Goal: Task Accomplishment & Management: Use online tool/utility

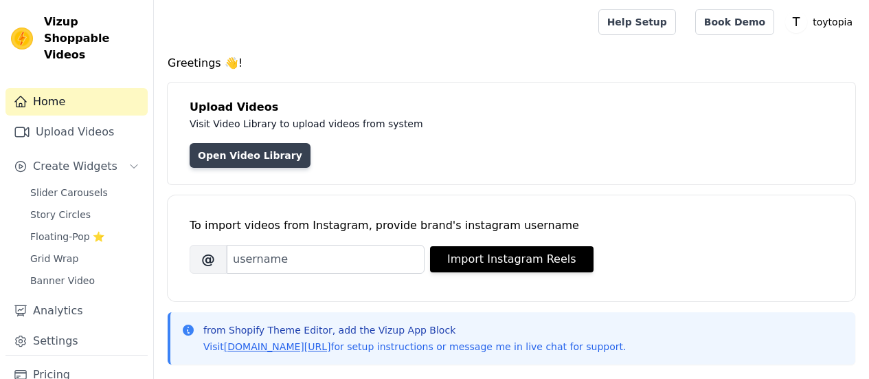
click at [241, 157] on link "Open Video Library" at bounding box center [250, 155] width 121 height 25
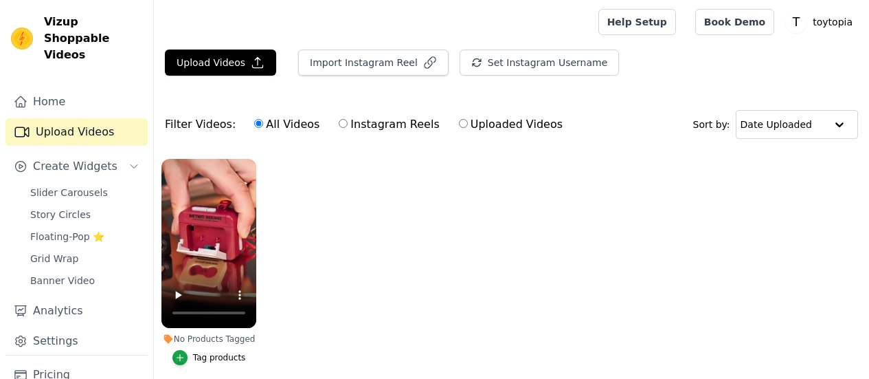
click at [282, 276] on ul "No Products Tagged Tag products" at bounding box center [511, 275] width 715 height 249
click at [87, 92] on link "Home" at bounding box center [76, 101] width 142 height 27
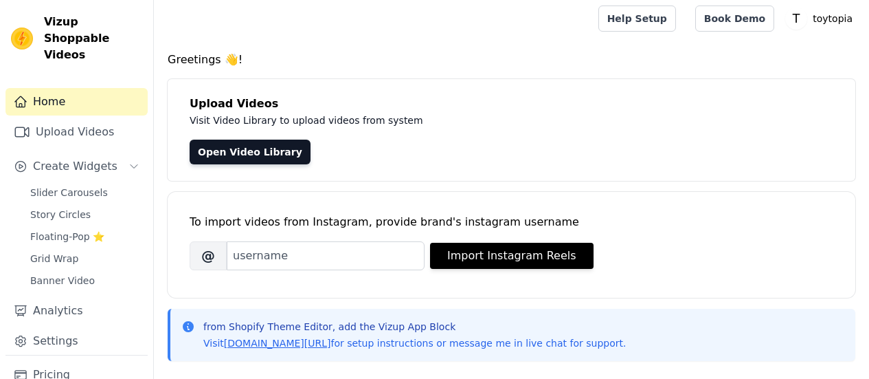
scroll to position [1, 0]
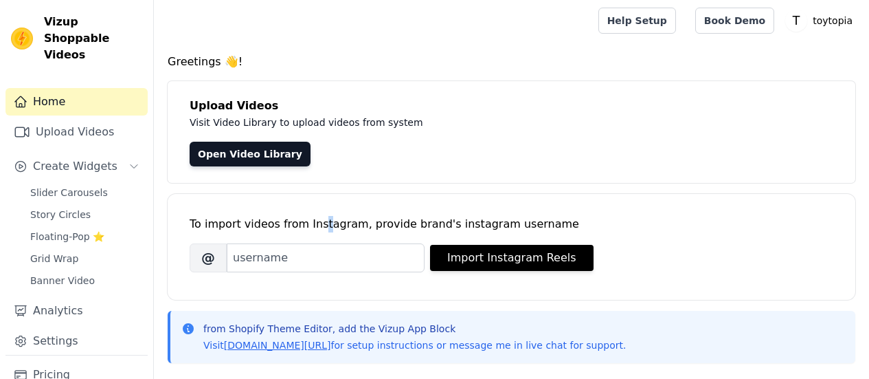
drag, startPoint x: 316, startPoint y: 216, endPoint x: 285, endPoint y: 117, distance: 103.7
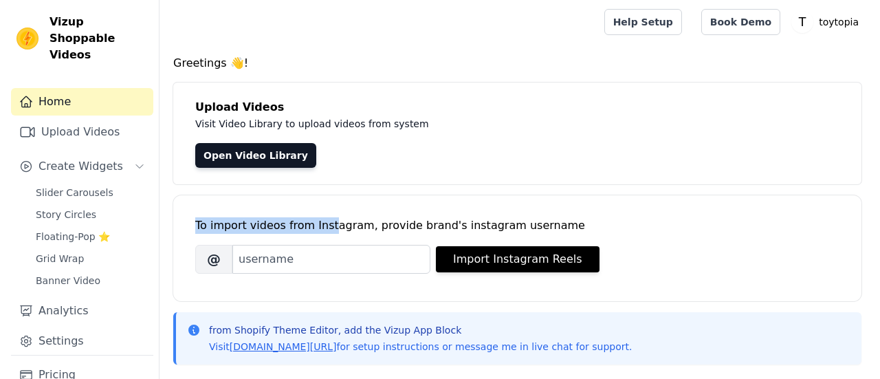
scroll to position [0, 0]
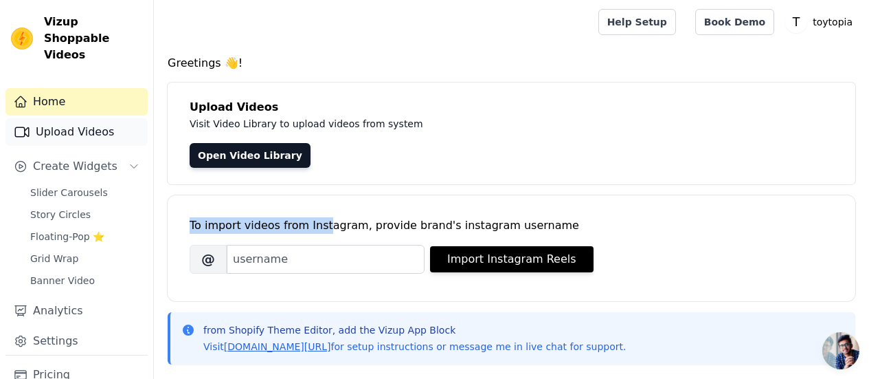
click at [71, 118] on link "Upload Videos" at bounding box center [76, 131] width 142 height 27
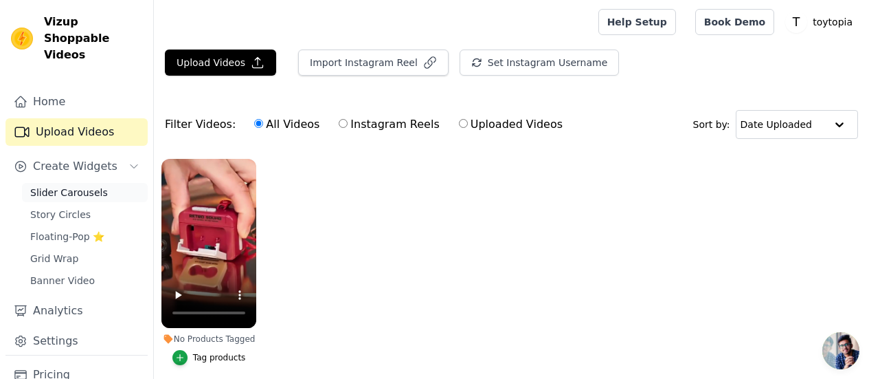
click at [55, 186] on span "Slider Carousels" at bounding box center [69, 193] width 78 height 14
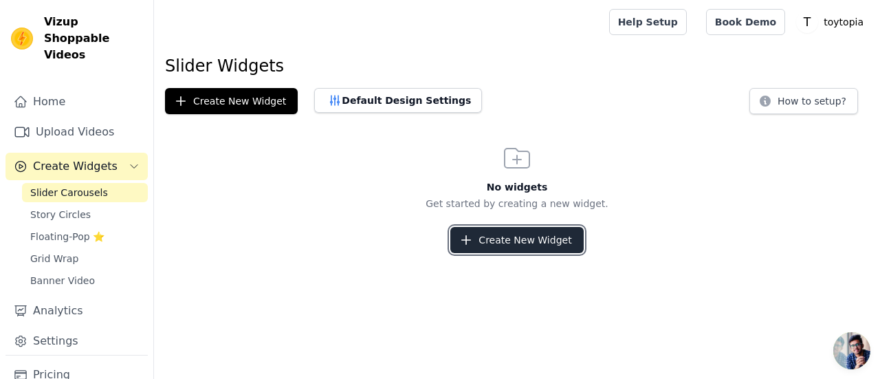
click at [473, 242] on icon "button" at bounding box center [466, 240] width 14 height 14
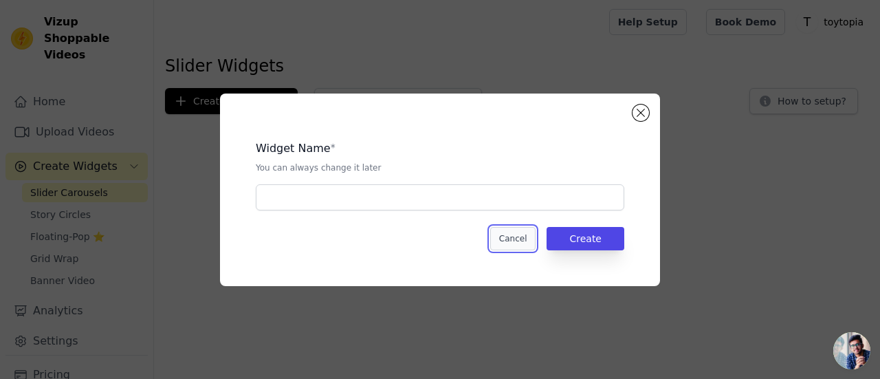
click at [521, 247] on button "Cancel" at bounding box center [513, 238] width 46 height 23
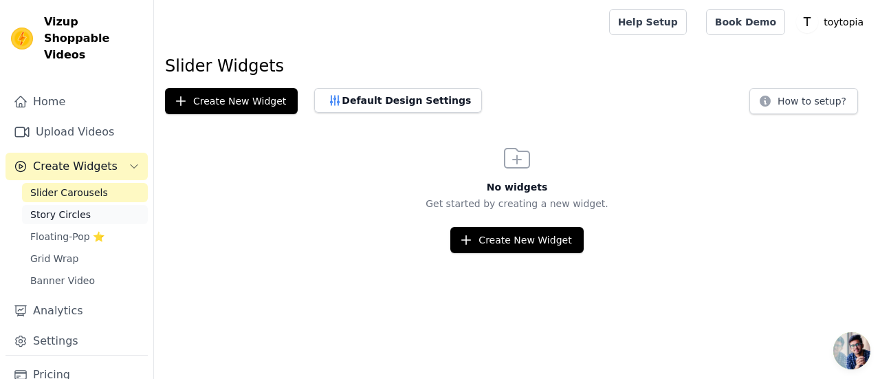
click at [65, 208] on span "Story Circles" at bounding box center [60, 215] width 60 height 14
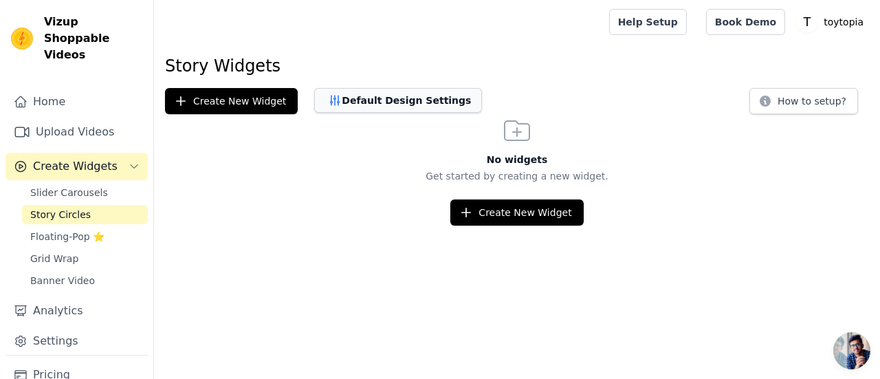
click at [390, 96] on button "Default Design Settings" at bounding box center [398, 100] width 168 height 25
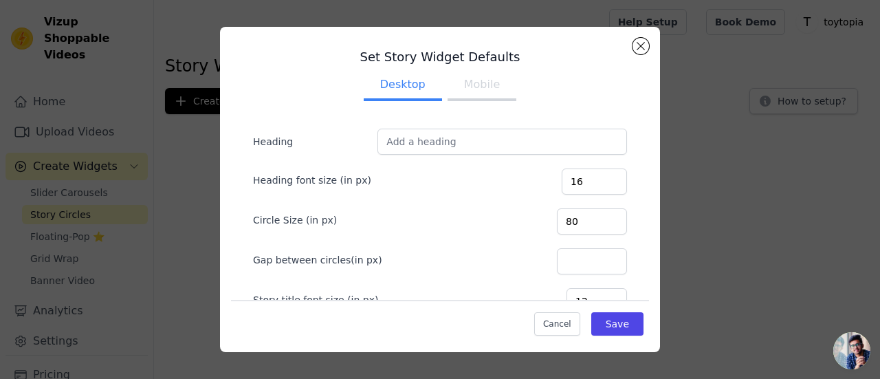
click at [460, 99] on button "Mobile" at bounding box center [481, 86] width 69 height 30
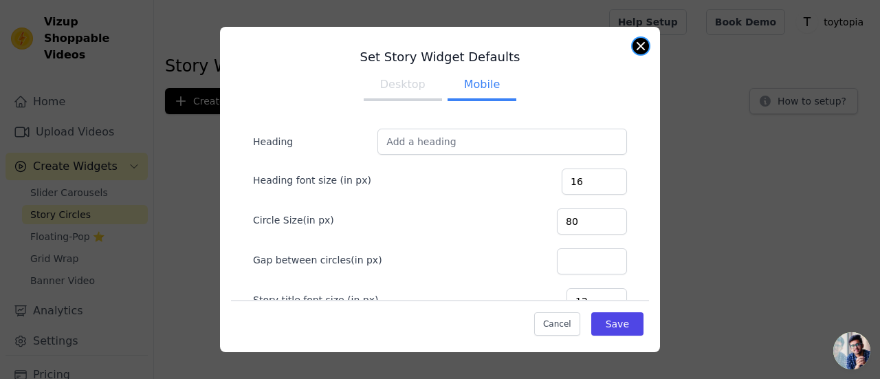
click at [638, 41] on button "Close modal" at bounding box center [640, 46] width 16 height 16
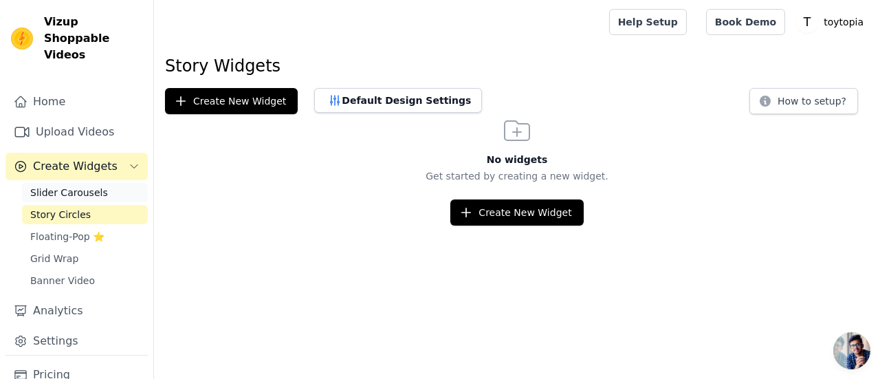
click at [80, 186] on span "Slider Carousels" at bounding box center [69, 193] width 78 height 14
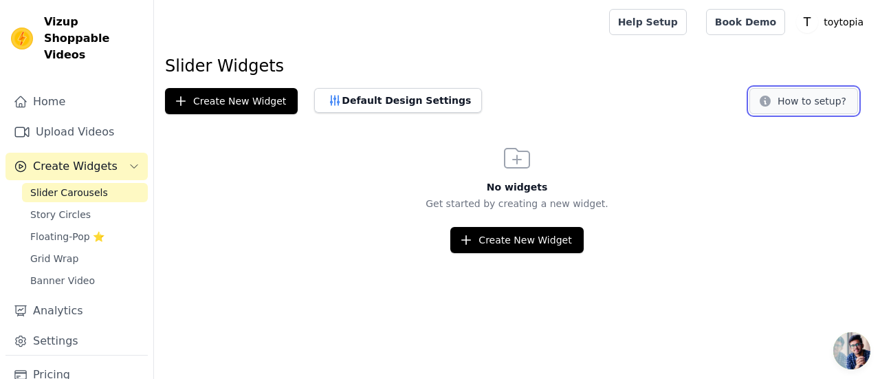
click at [781, 91] on button "How to setup?" at bounding box center [803, 101] width 109 height 26
click at [833, 95] on button "How to setup?" at bounding box center [803, 101] width 109 height 26
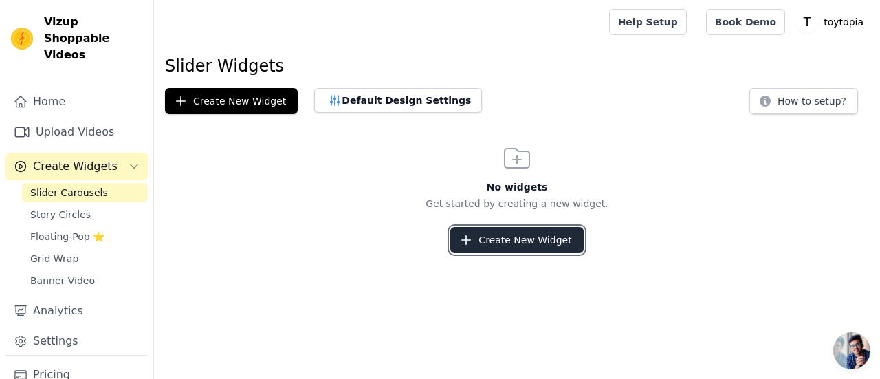
click at [527, 243] on button "Create New Widget" at bounding box center [516, 240] width 133 height 26
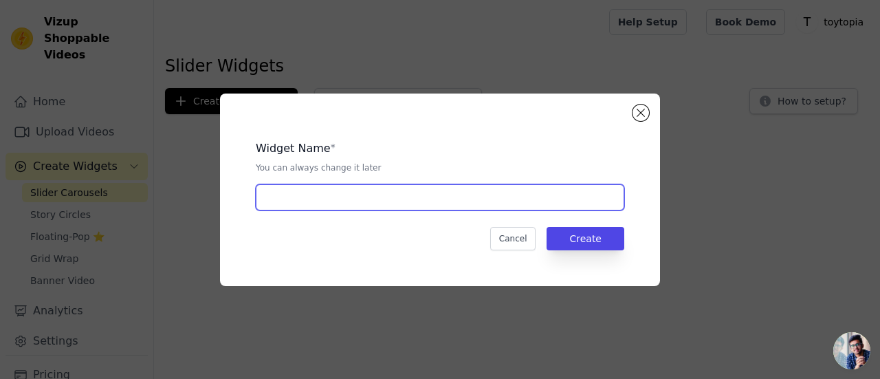
click at [447, 205] on input "text" at bounding box center [440, 197] width 368 height 26
click at [447, 205] on input "sl" at bounding box center [440, 197] width 368 height 26
type input "slider widget"
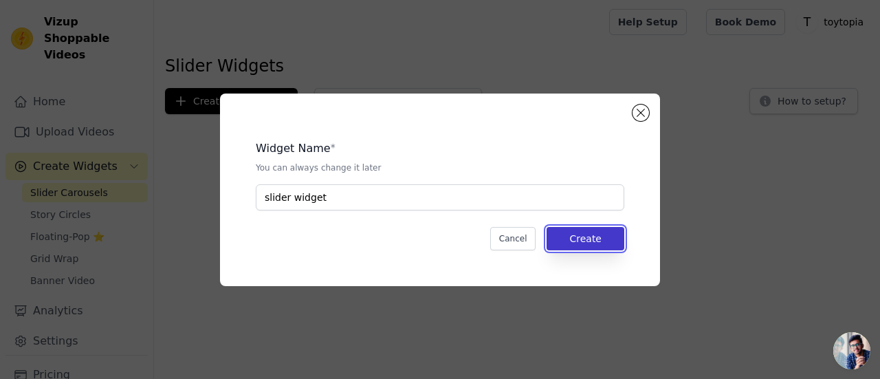
click at [591, 241] on button "Create" at bounding box center [585, 238] width 78 height 23
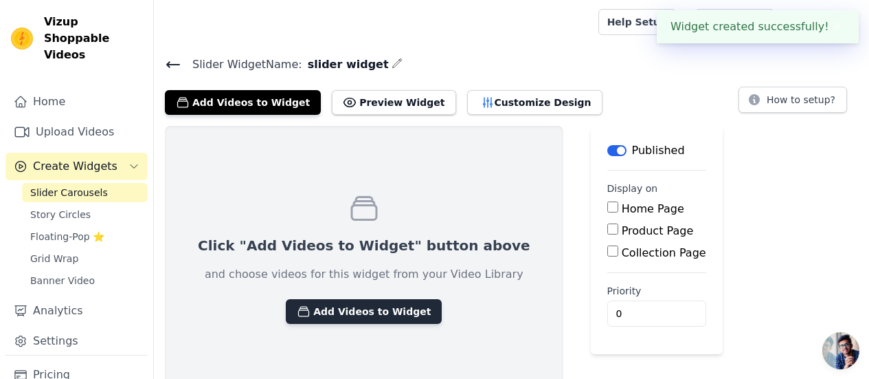
click at [346, 303] on button "Add Videos to Widget" at bounding box center [364, 311] width 156 height 25
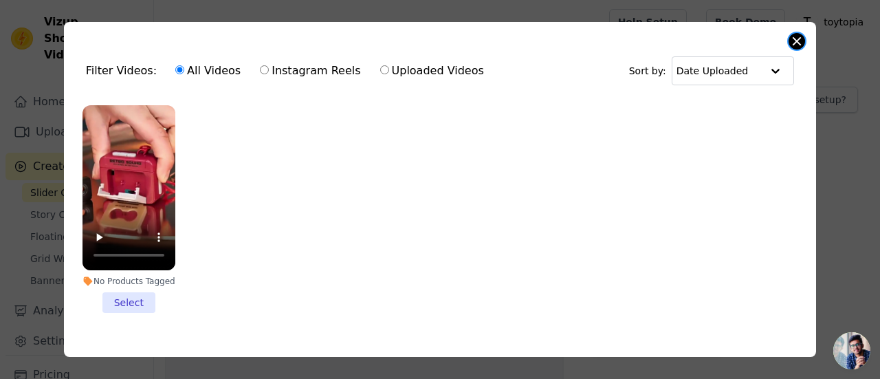
click at [797, 46] on button "Close modal" at bounding box center [796, 41] width 16 height 16
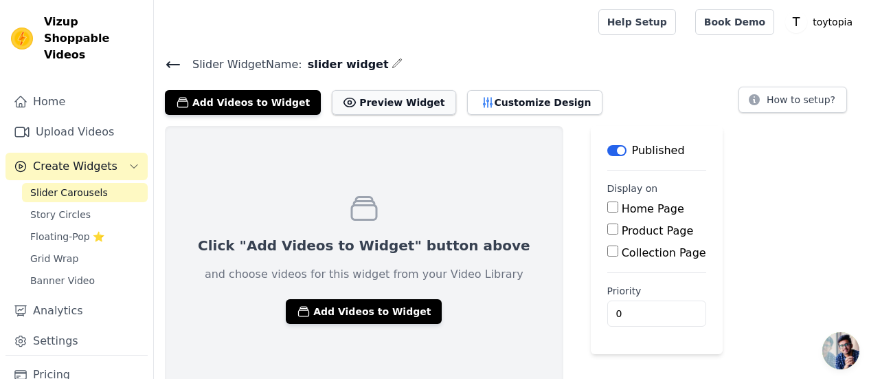
click at [361, 100] on button "Preview Widget" at bounding box center [394, 102] width 124 height 25
click at [353, 302] on button "Add Videos to Widget" at bounding box center [364, 311] width 156 height 25
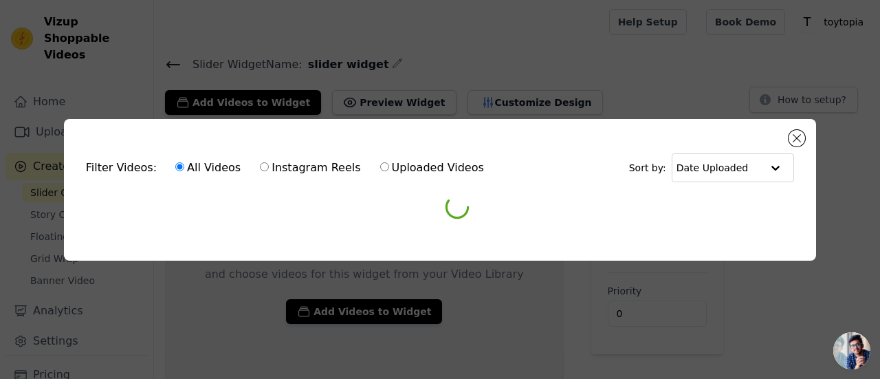
click at [411, 164] on label "Uploaded Videos" at bounding box center [431, 168] width 105 height 18
click at [389, 164] on input "Uploaded Videos" at bounding box center [384, 166] width 9 height 9
radio input "true"
click at [175, 163] on input "All Videos" at bounding box center [179, 166] width 9 height 9
radio input "true"
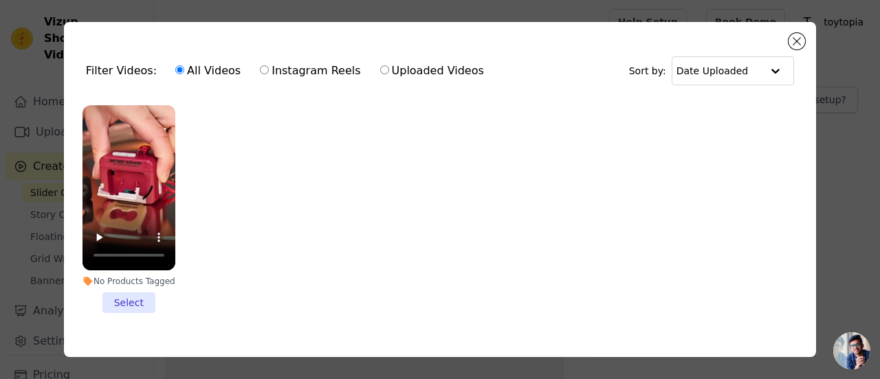
click at [118, 299] on li "No Products Tagged Select" at bounding box center [128, 209] width 93 height 208
click at [0, 0] on input "No Products Tagged Select" at bounding box center [0, 0] width 0 height 0
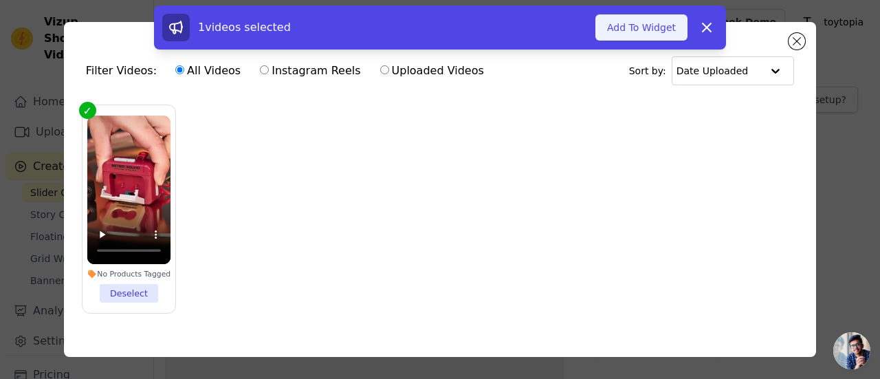
click at [672, 21] on button "Add To Widget" at bounding box center [641, 27] width 92 height 26
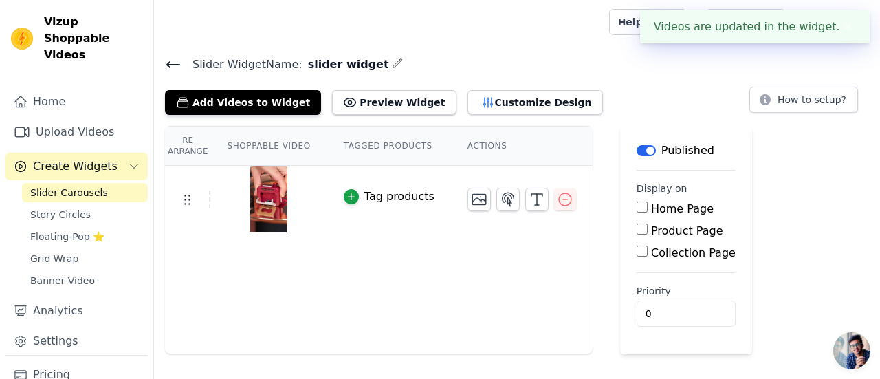
click at [636, 214] on div "Home Page" at bounding box center [685, 209] width 99 height 16
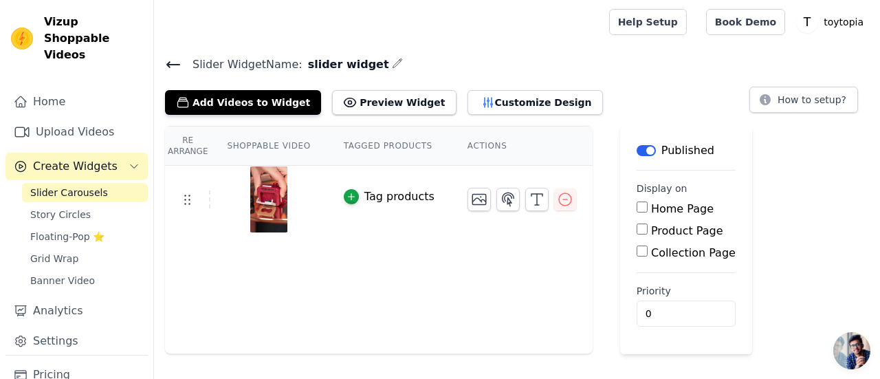
click at [636, 207] on input "Home Page" at bounding box center [641, 206] width 11 height 11
checkbox input "true"
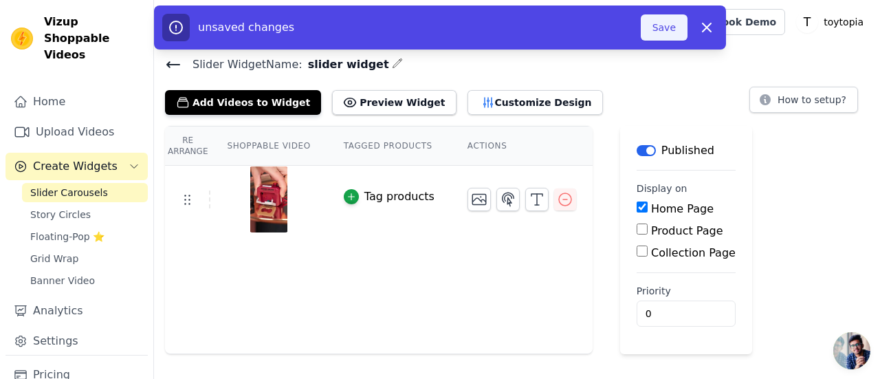
click at [678, 26] on button "Save" at bounding box center [663, 27] width 47 height 26
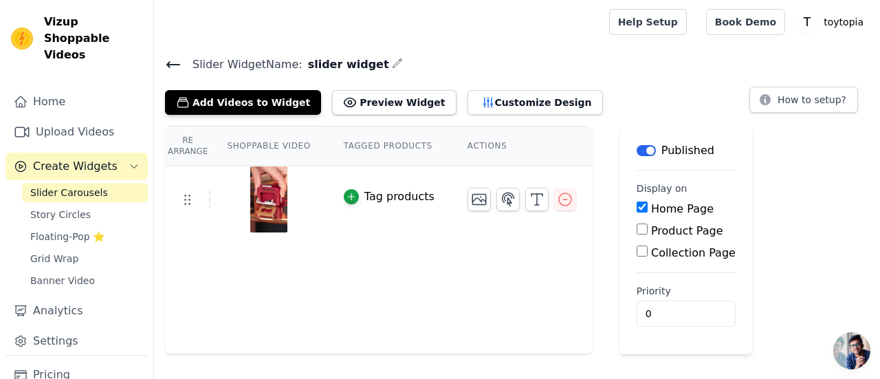
click at [366, 196] on div "Tag products" at bounding box center [399, 196] width 70 height 16
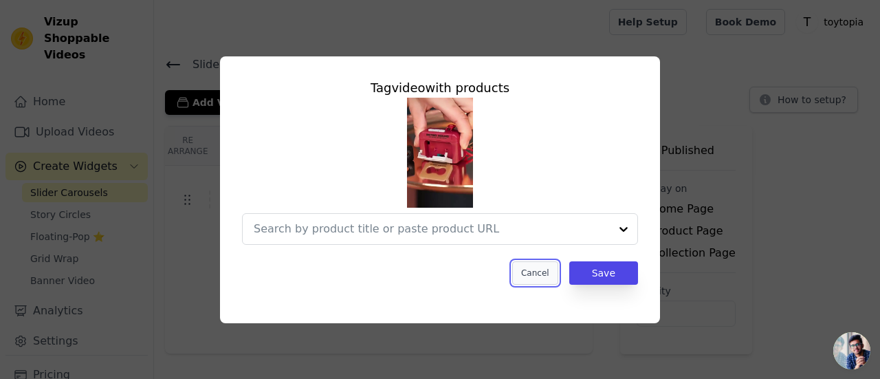
click at [542, 272] on button "Cancel" at bounding box center [535, 272] width 46 height 23
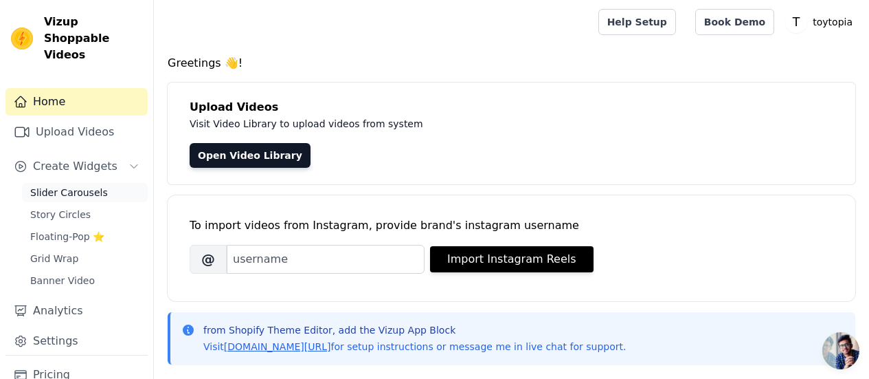
click at [77, 186] on span "Slider Carousels" at bounding box center [69, 193] width 78 height 14
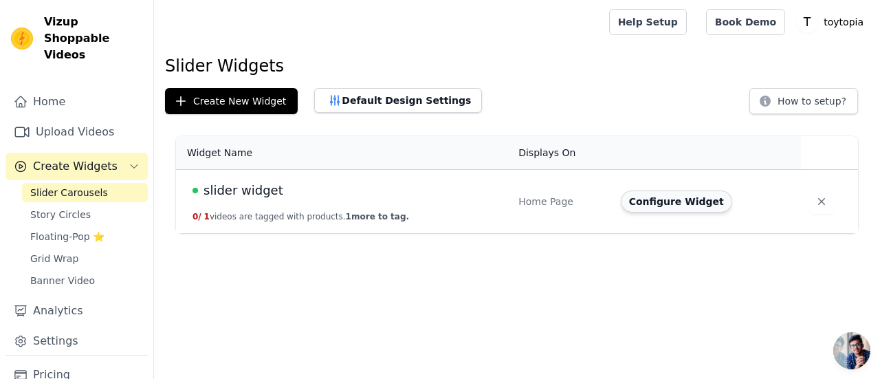
click at [649, 203] on button "Configure Widget" at bounding box center [675, 201] width 111 height 22
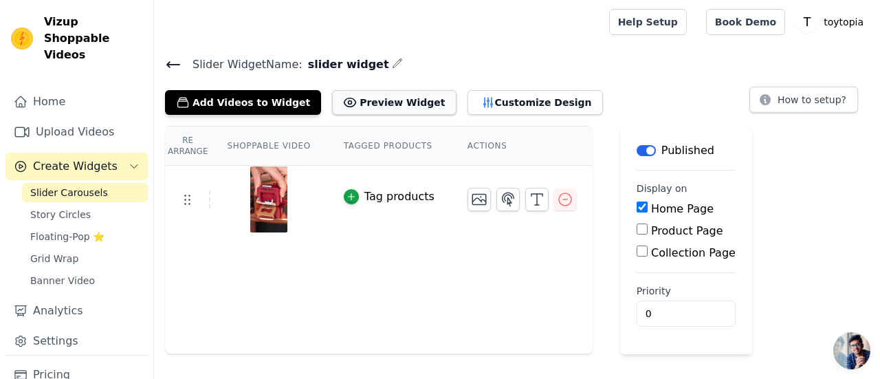
click at [352, 91] on button "Preview Widget" at bounding box center [394, 102] width 124 height 25
click at [354, 192] on button "Tag products" at bounding box center [389, 196] width 91 height 16
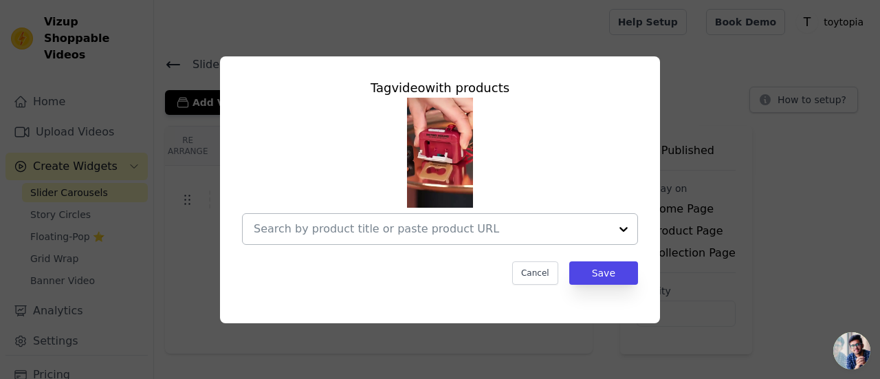
click at [601, 232] on input "text" at bounding box center [432, 229] width 356 height 16
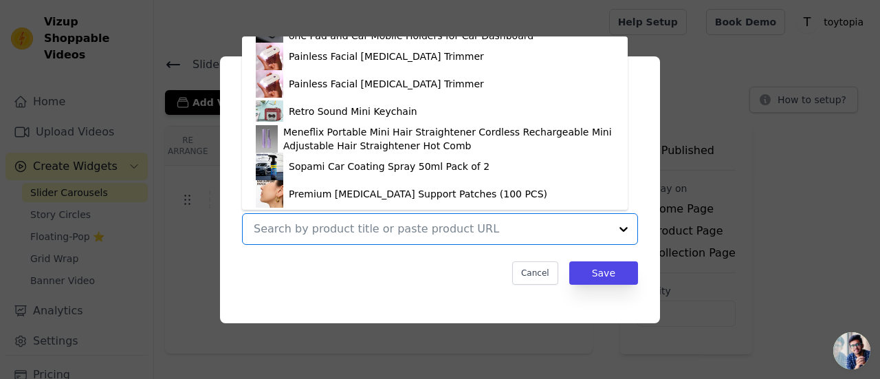
scroll to position [957, 0]
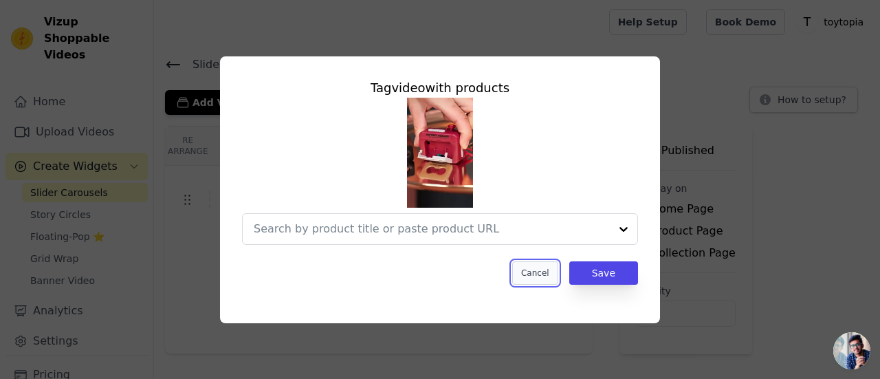
click at [541, 282] on button "Cancel" at bounding box center [535, 272] width 46 height 23
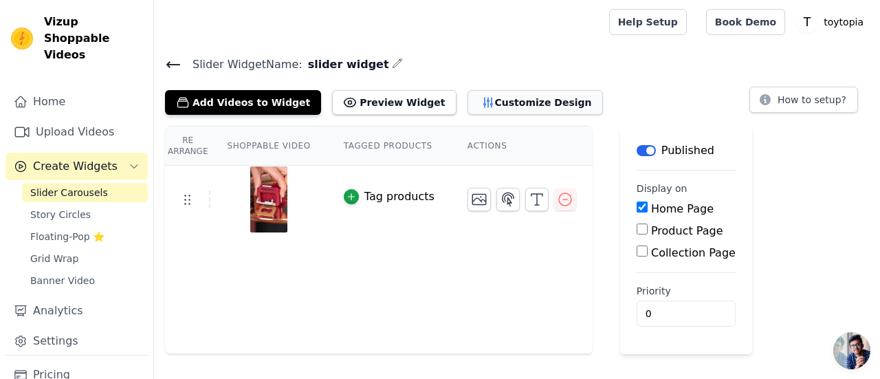
click at [513, 90] on button "Customize Design" at bounding box center [534, 102] width 135 height 25
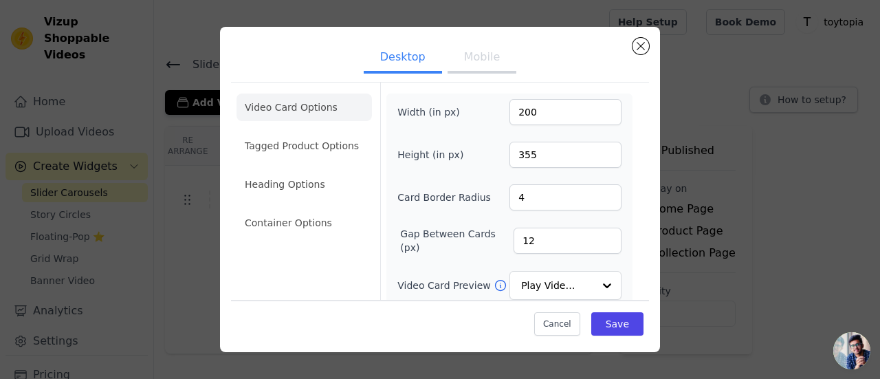
click at [472, 59] on button "Mobile" at bounding box center [481, 58] width 69 height 30
click at [419, 51] on button "Desktop" at bounding box center [403, 58] width 78 height 30
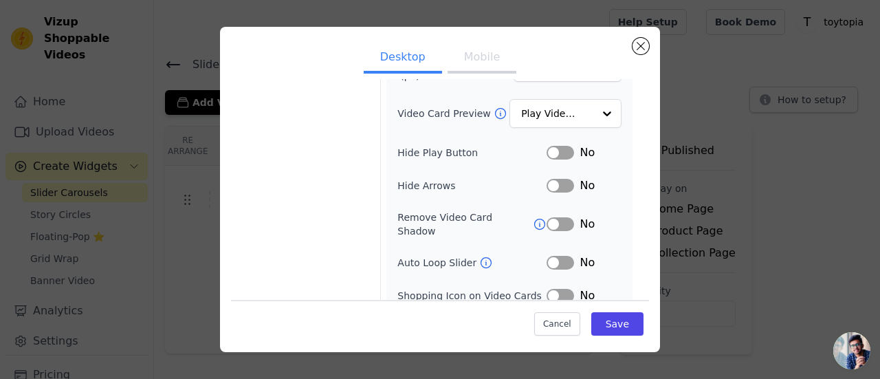
scroll to position [167, 0]
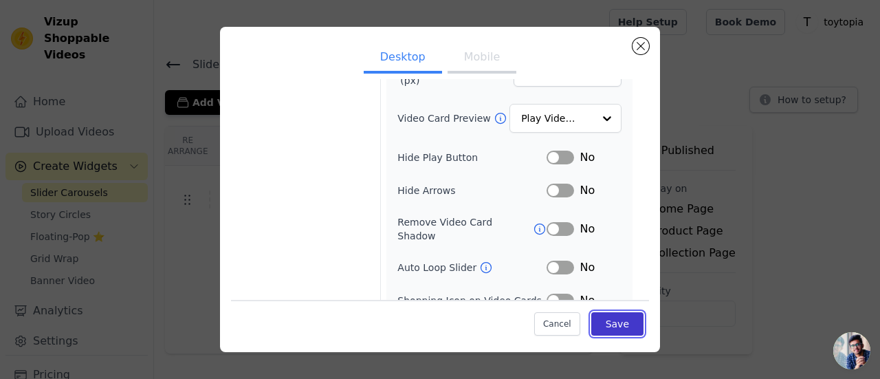
click at [597, 331] on button "Save" at bounding box center [617, 323] width 52 height 23
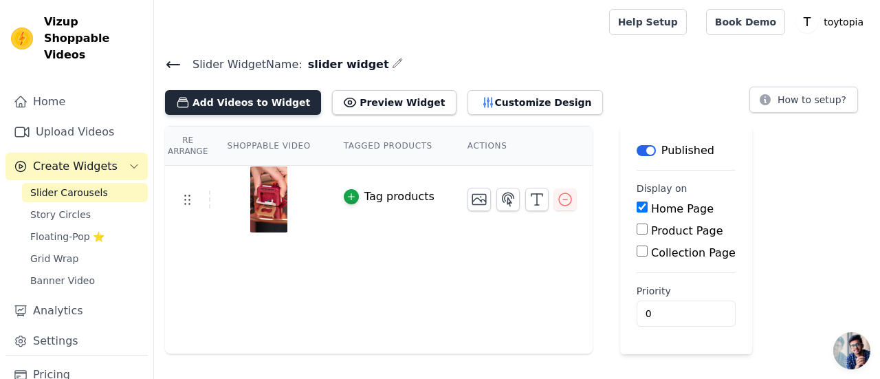
click at [255, 99] on button "Add Videos to Widget" at bounding box center [243, 102] width 156 height 25
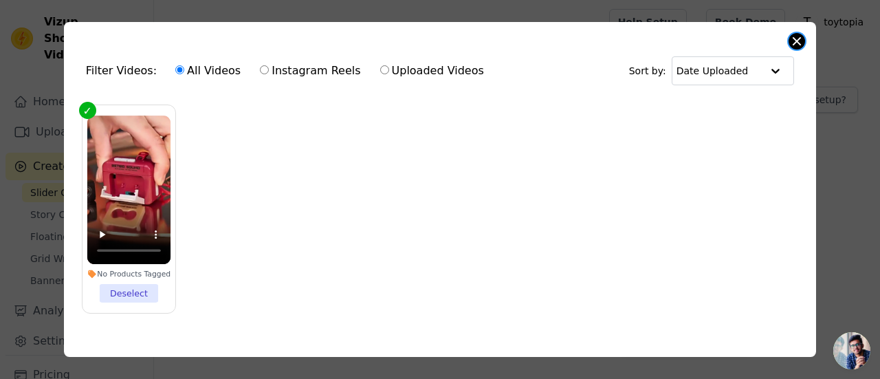
click at [796, 44] on button "Close modal" at bounding box center [796, 41] width 16 height 16
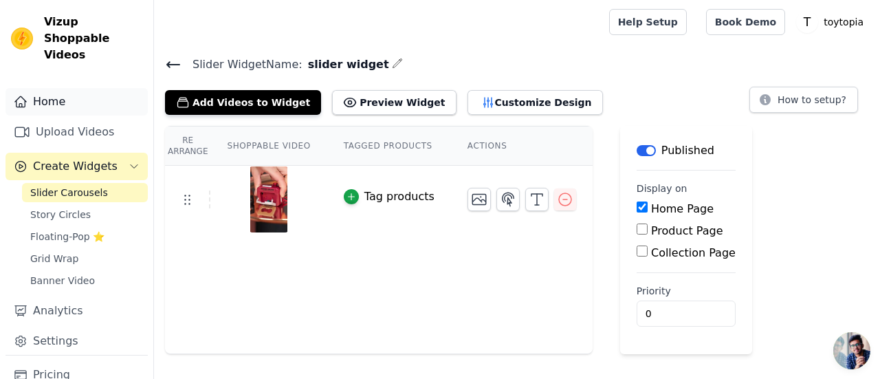
click at [59, 91] on link "Home" at bounding box center [76, 101] width 142 height 27
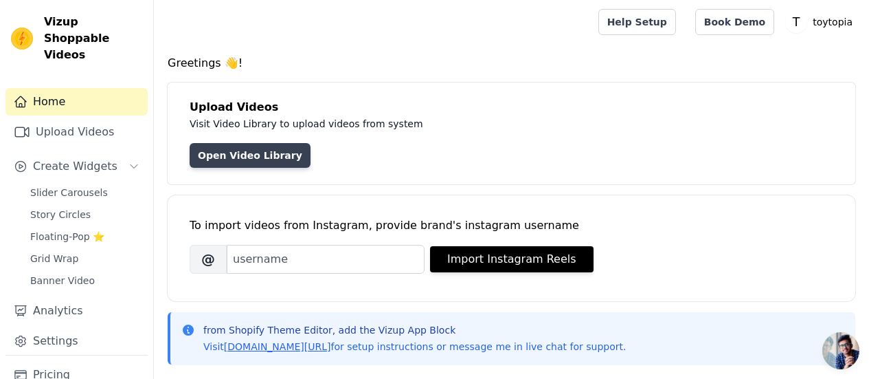
click at [217, 165] on link "Open Video Library" at bounding box center [250, 155] width 121 height 25
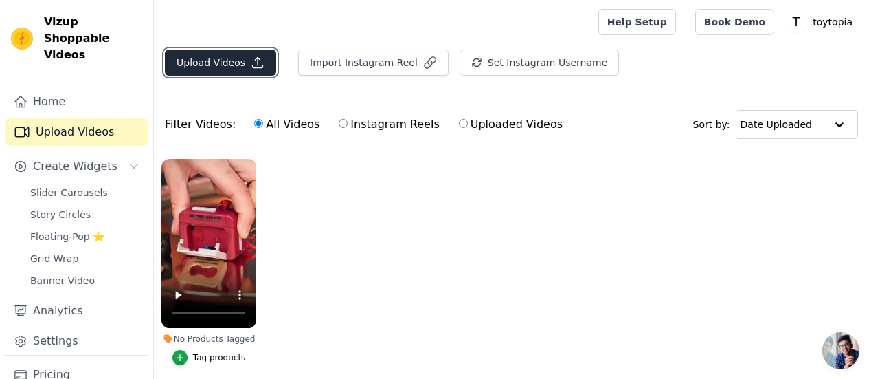
click at [194, 61] on button "Upload Videos" at bounding box center [220, 62] width 111 height 26
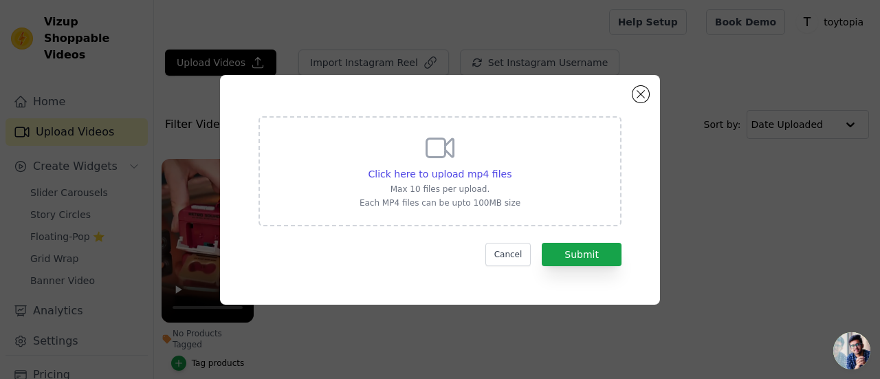
click at [471, 163] on div "Click here to upload mp4 files Max 10 files per upload. Each MP4 files can be u…" at bounding box center [439, 169] width 161 height 77
click at [511, 166] on input "Click here to upload mp4 files Max 10 files per upload. Each MP4 files can be u…" at bounding box center [511, 166] width 1 height 1
type input "C:\fakepath\fc952555ae42f20a4d5eac721647a1e0 (1).mp4"
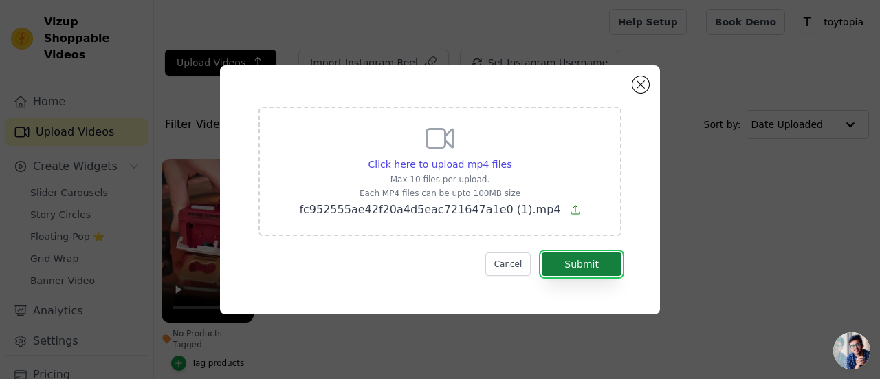
click at [578, 258] on button "Submit" at bounding box center [581, 263] width 80 height 23
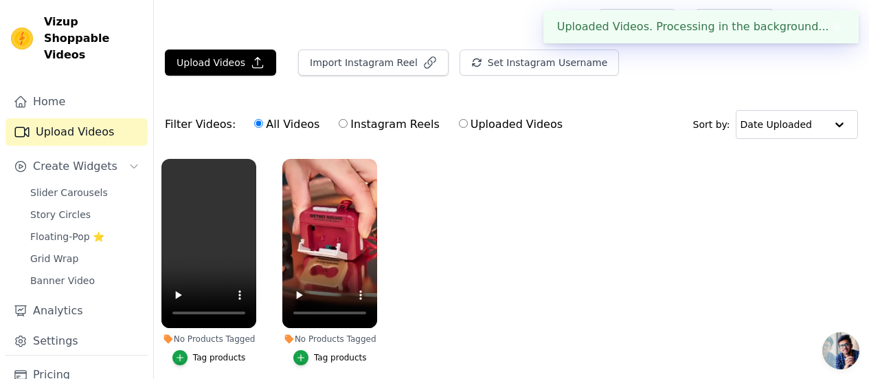
click at [201, 352] on div "Tag products" at bounding box center [219, 357] width 53 height 11
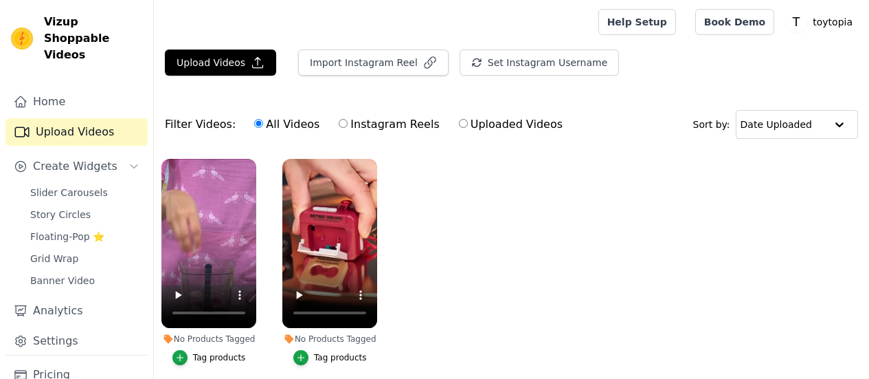
click at [192, 350] on button "Tag products" at bounding box center [209, 357] width 74 height 15
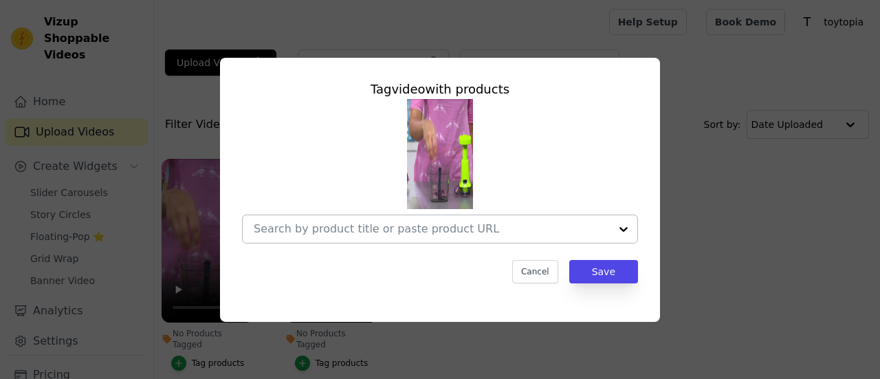
click at [628, 225] on div at bounding box center [623, 228] width 27 height 27
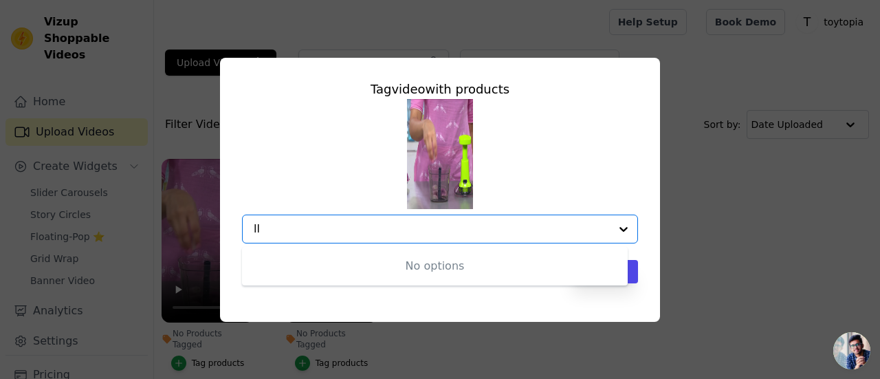
type input "l"
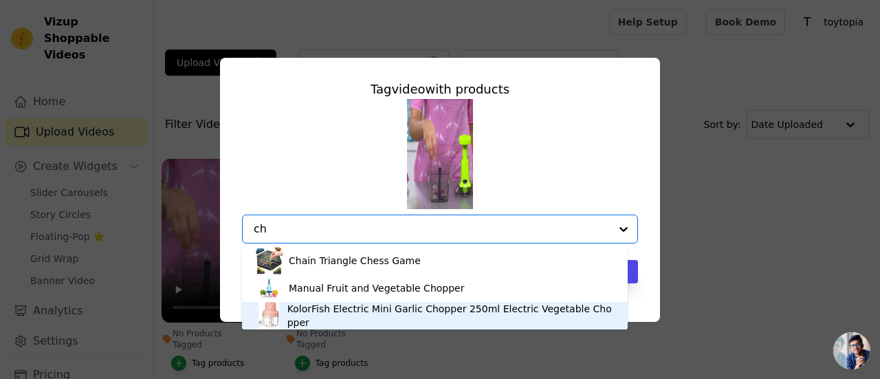
type input "cho"
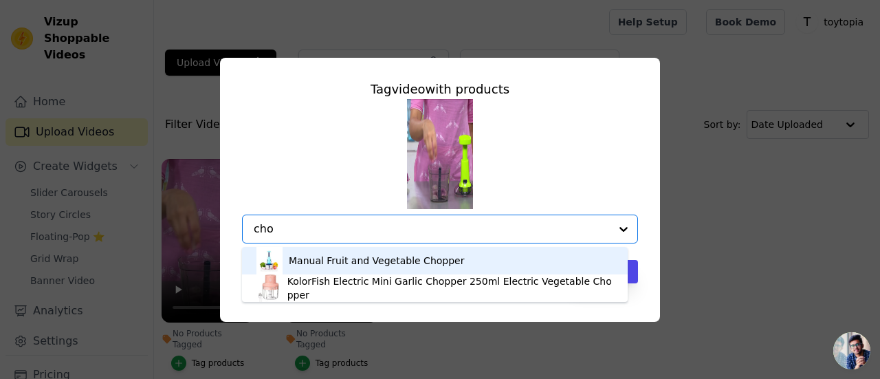
click at [456, 254] on div "Manual Fruit and Vegetable Chopper" at bounding box center [435, 260] width 358 height 27
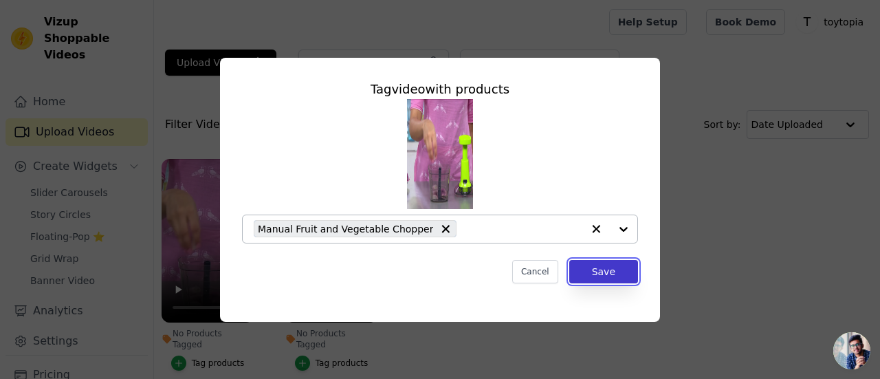
click at [595, 274] on button "Save" at bounding box center [603, 271] width 69 height 23
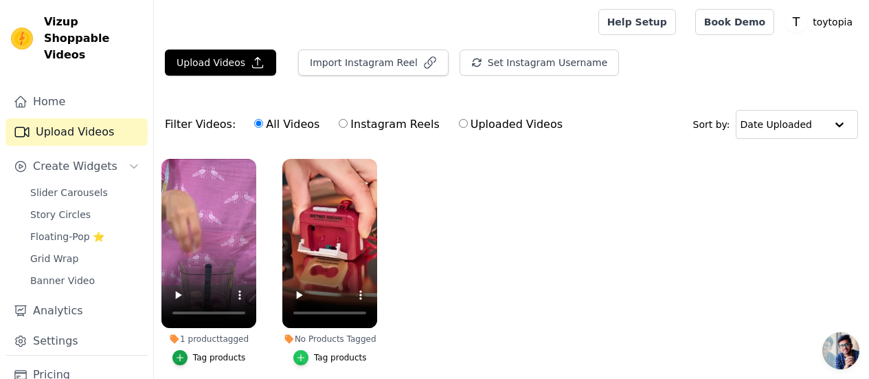
click at [304, 353] on icon "button" at bounding box center [301, 358] width 10 height 10
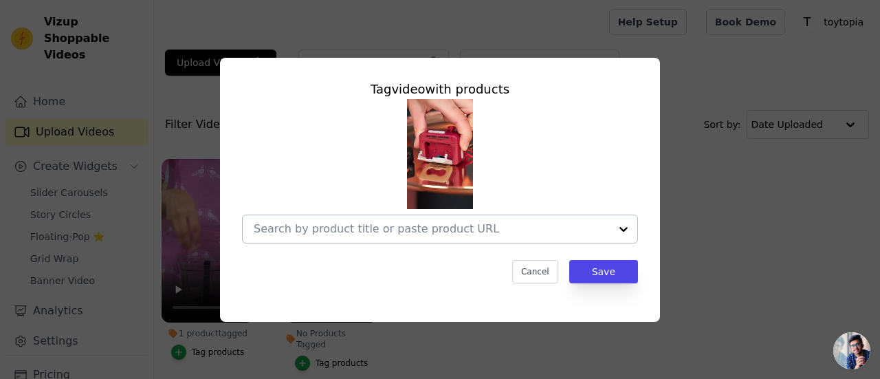
click at [308, 223] on input "No Products Tagged Tag video with products Cancel Save Tag products" at bounding box center [432, 228] width 356 height 13
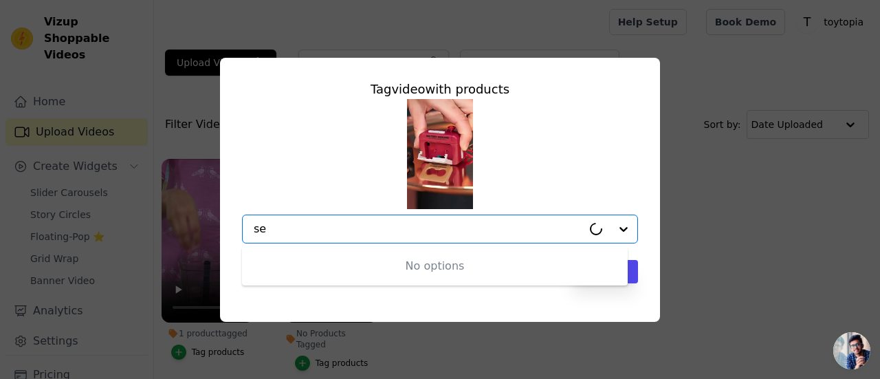
type input "s"
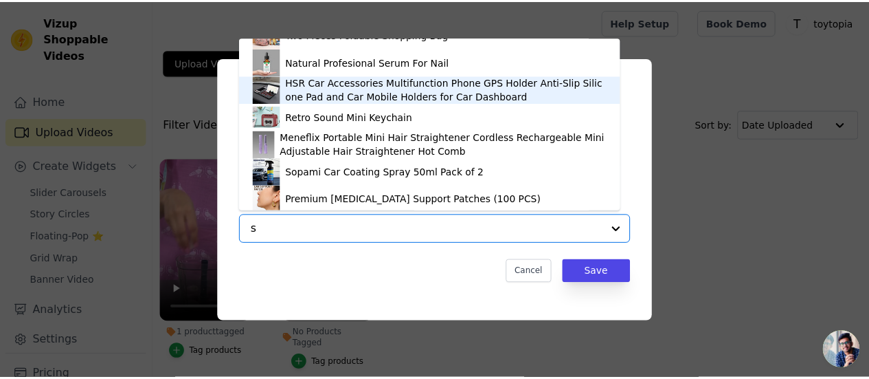
scroll to position [404, 0]
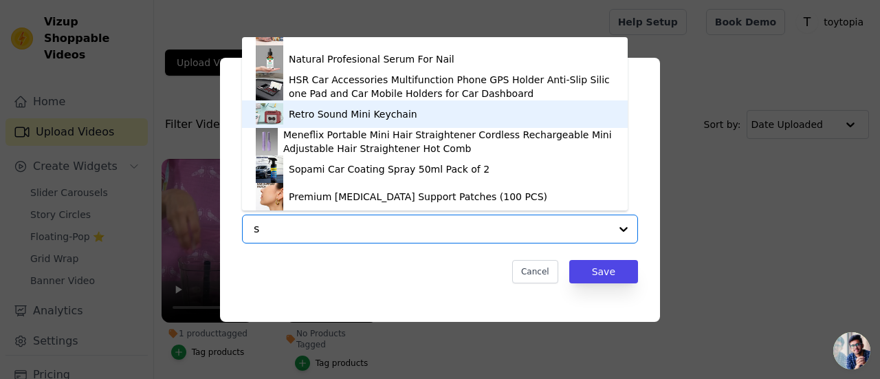
click at [370, 124] on div "Retro Sound Mini Keychain" at bounding box center [435, 113] width 358 height 27
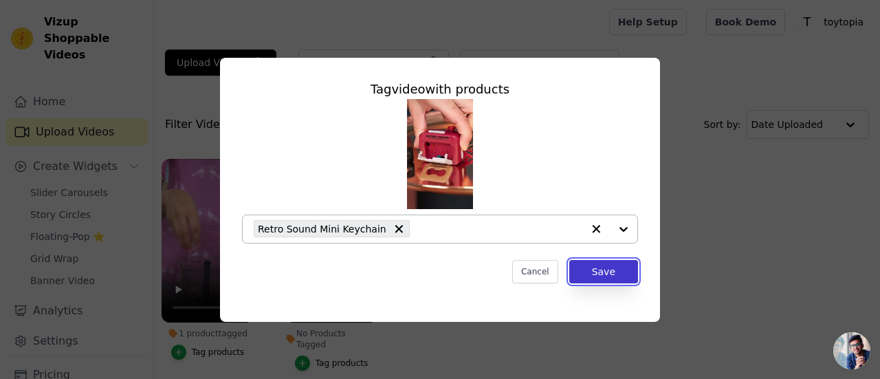
click at [591, 266] on button "Save" at bounding box center [603, 271] width 69 height 23
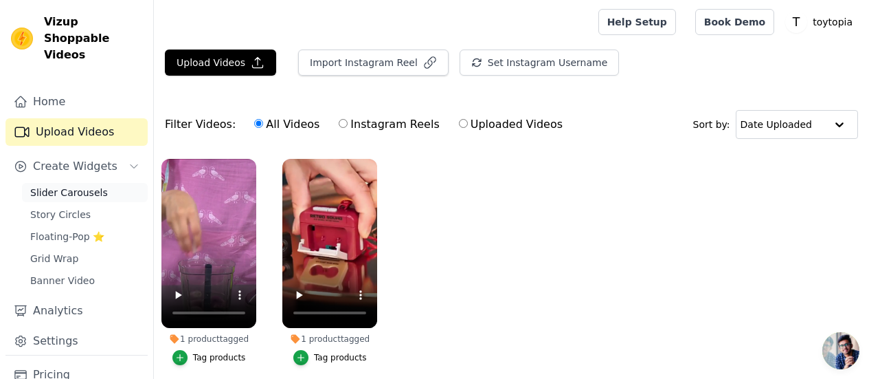
click at [103, 183] on link "Slider Carousels" at bounding box center [85, 192] width 126 height 19
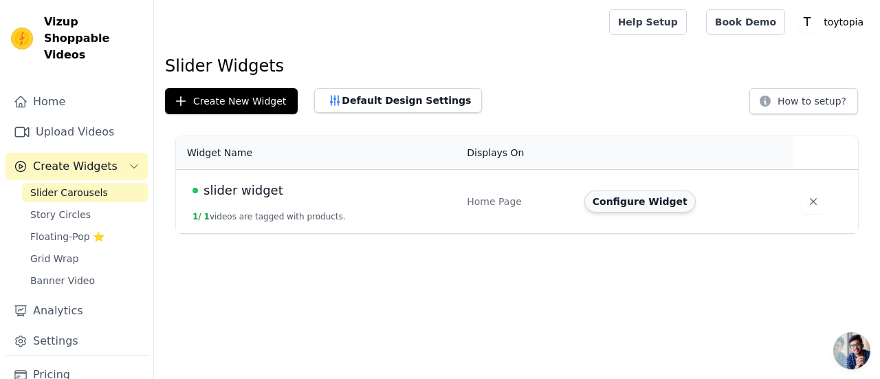
click at [620, 201] on button "Configure Widget" at bounding box center [639, 201] width 111 height 22
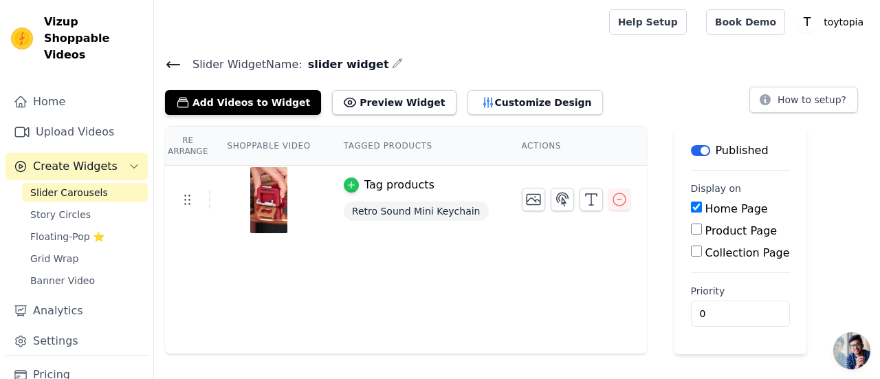
click at [346, 182] on icon "button" at bounding box center [351, 185] width 10 height 10
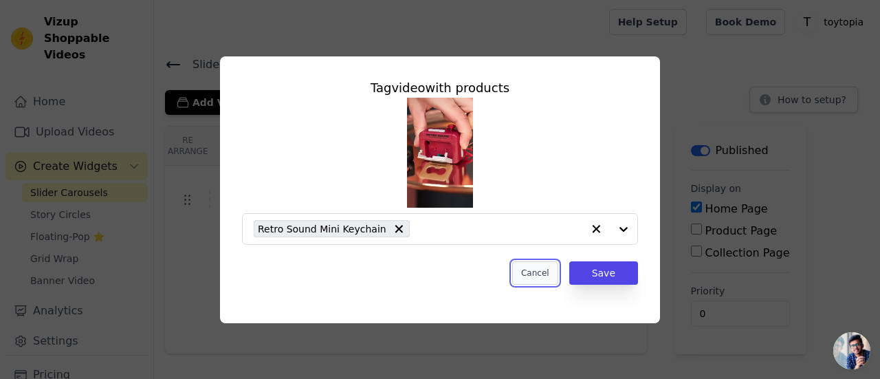
click at [541, 279] on button "Cancel" at bounding box center [535, 272] width 46 height 23
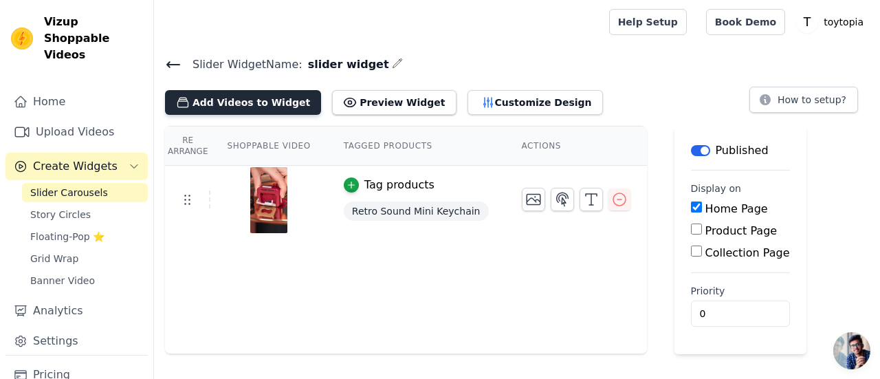
click at [273, 93] on button "Add Videos to Widget" at bounding box center [243, 102] width 156 height 25
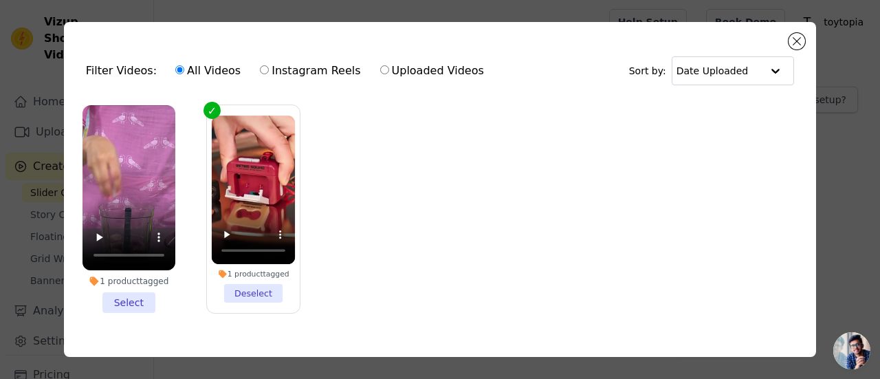
click at [117, 302] on li "1 product tagged Select" at bounding box center [128, 209] width 93 height 208
click at [0, 0] on input "1 product tagged Select" at bounding box center [0, 0] width 0 height 0
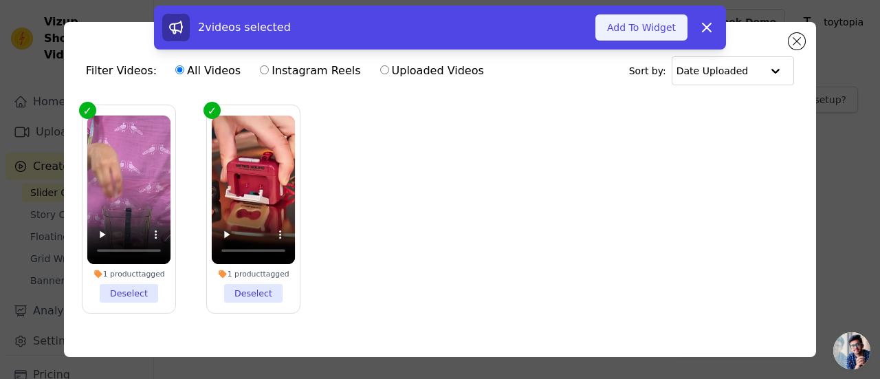
click at [649, 23] on button "Add To Widget" at bounding box center [641, 27] width 92 height 26
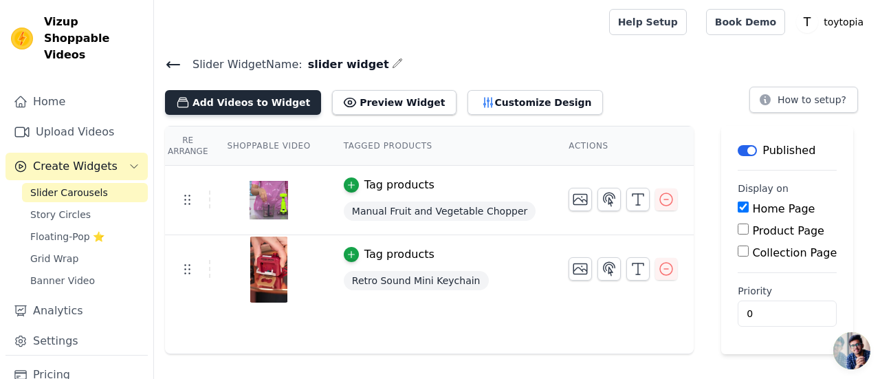
click at [251, 108] on button "Add Videos to Widget" at bounding box center [243, 102] width 156 height 25
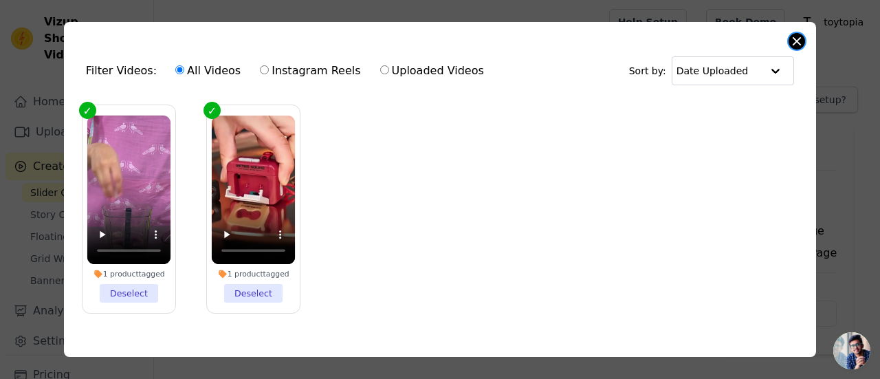
click at [795, 42] on button "Close modal" at bounding box center [796, 41] width 16 height 16
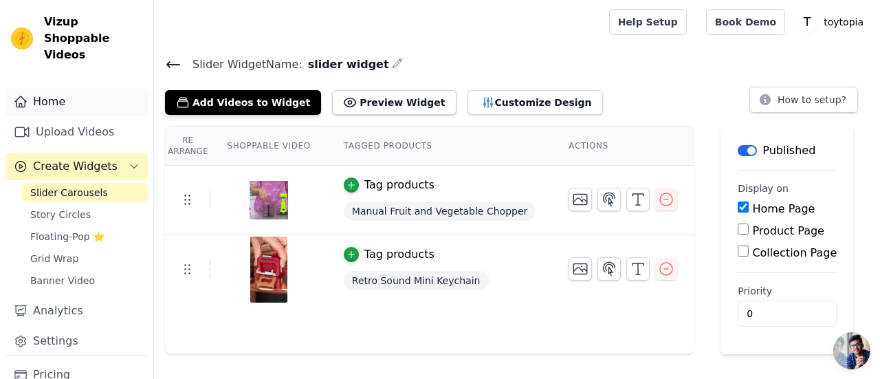
click at [63, 88] on link "Home" at bounding box center [76, 101] width 142 height 27
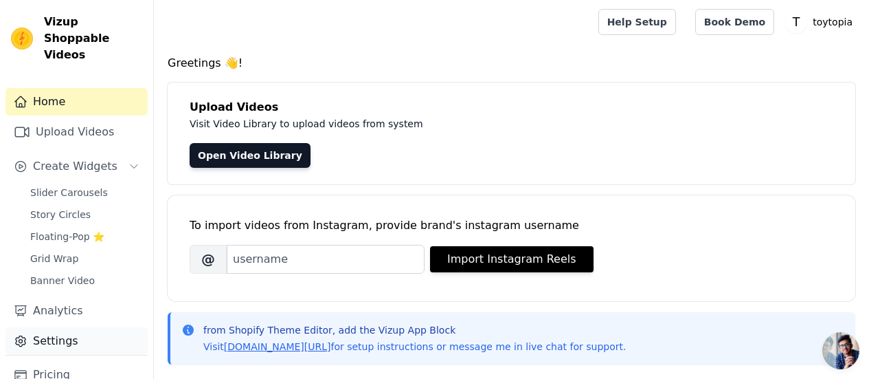
click at [51, 327] on link "Settings" at bounding box center [76, 340] width 142 height 27
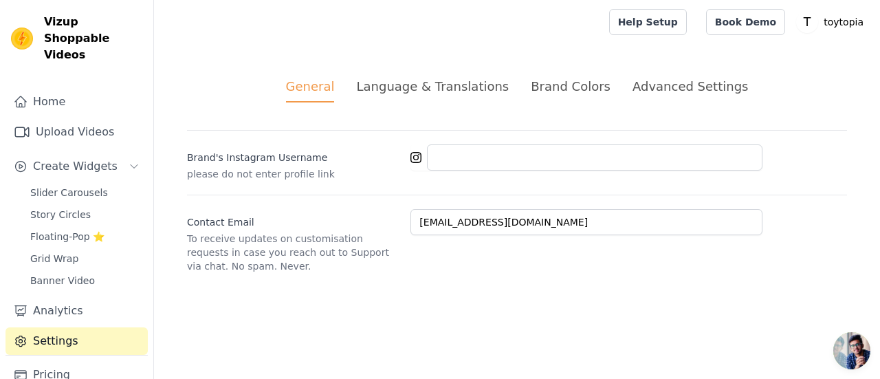
click at [416, 92] on div "Language & Translations" at bounding box center [432, 86] width 153 height 19
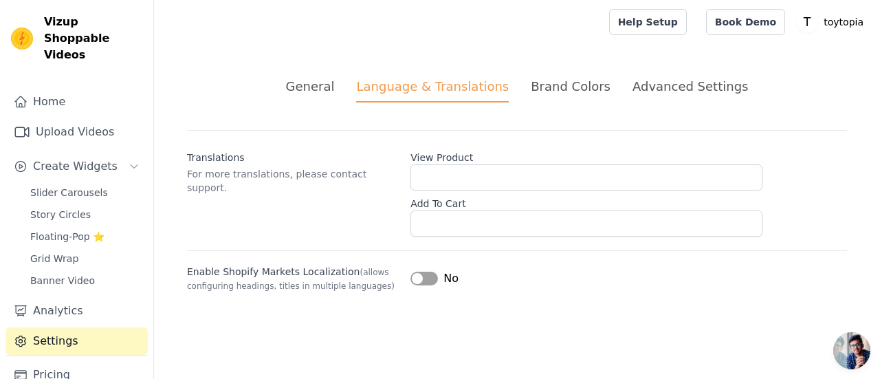
click at [568, 85] on div "Brand Colors" at bounding box center [570, 86] width 80 height 19
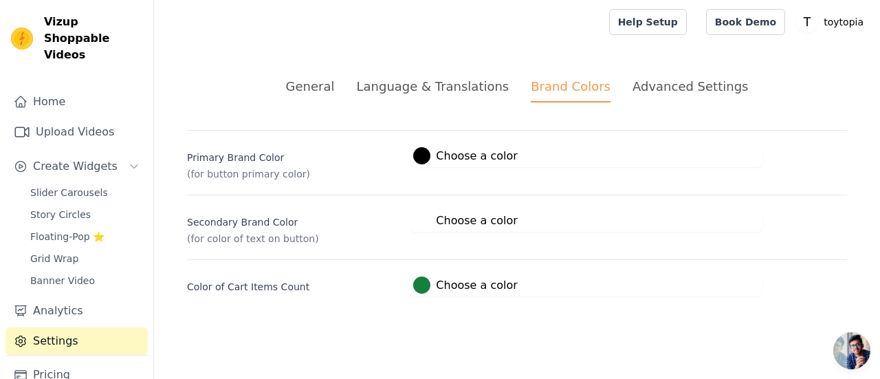
click at [654, 79] on div "Advanced Settings" at bounding box center [689, 86] width 115 height 19
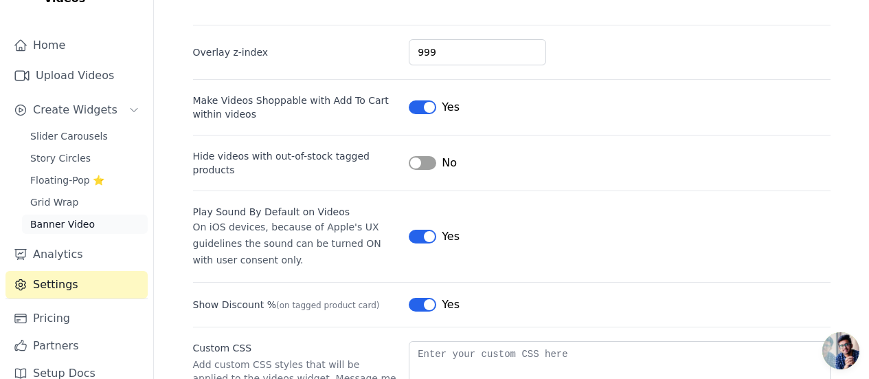
scroll to position [59, 0]
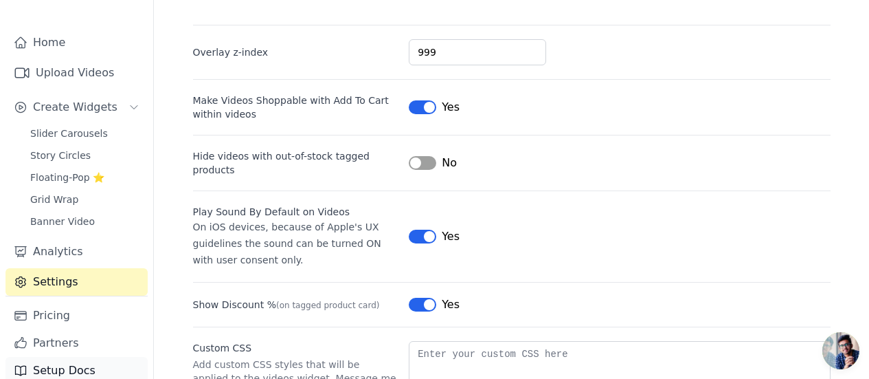
click at [53, 357] on link "Setup Docs" at bounding box center [76, 370] width 142 height 27
click at [55, 357] on link "Setup Docs" at bounding box center [76, 370] width 142 height 27
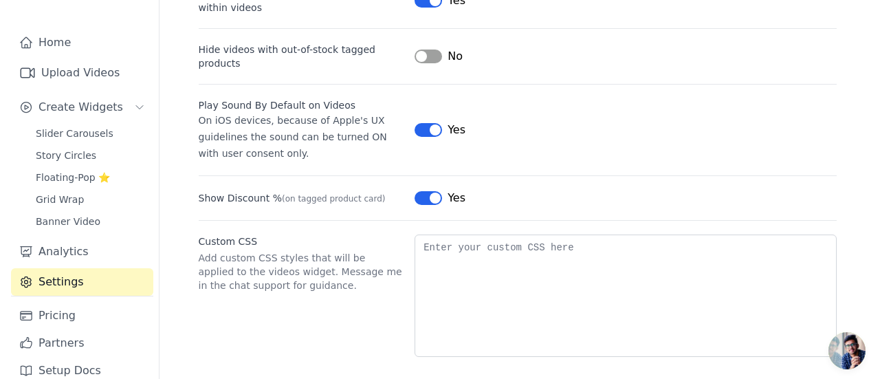
scroll to position [0, 0]
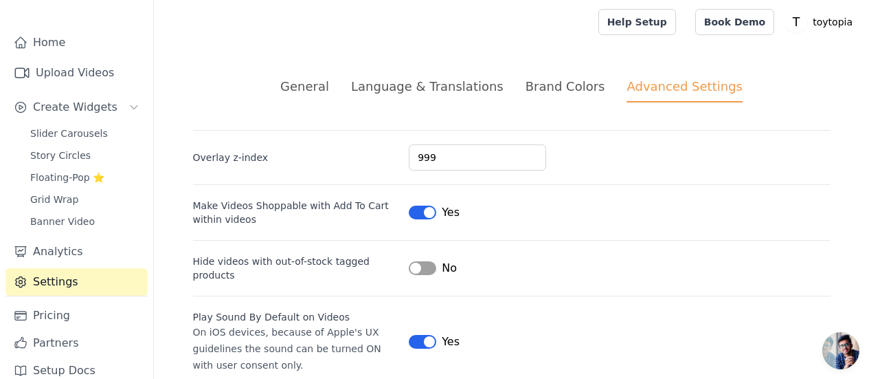
click at [443, 87] on div "Language & Translations" at bounding box center [427, 86] width 153 height 19
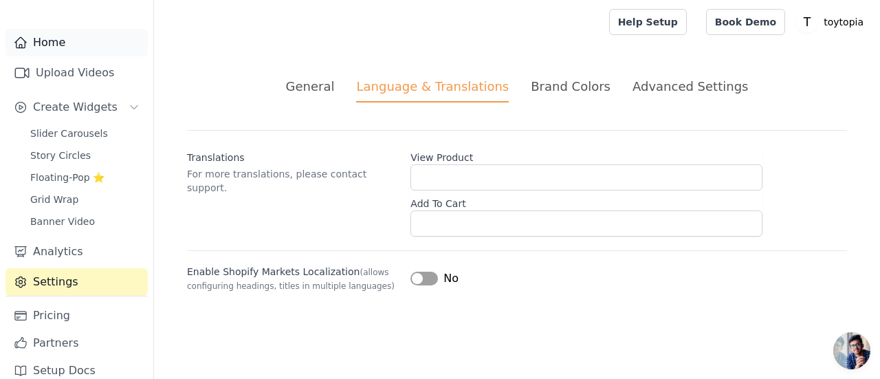
click at [40, 34] on link "Home" at bounding box center [76, 42] width 142 height 27
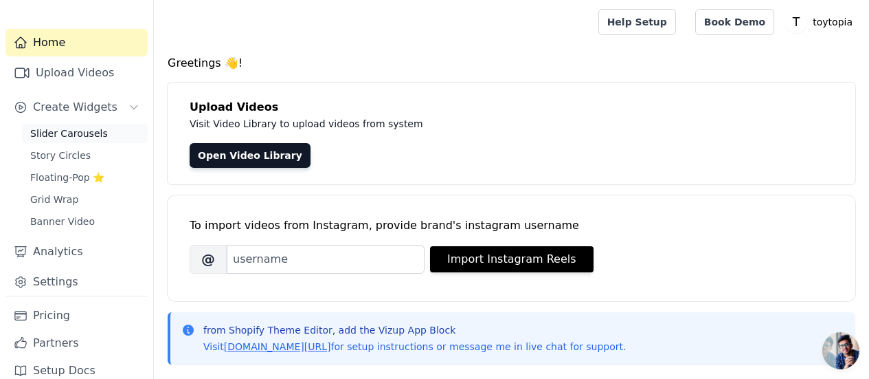
click at [64, 126] on span "Slider Carousels" at bounding box center [69, 133] width 78 height 14
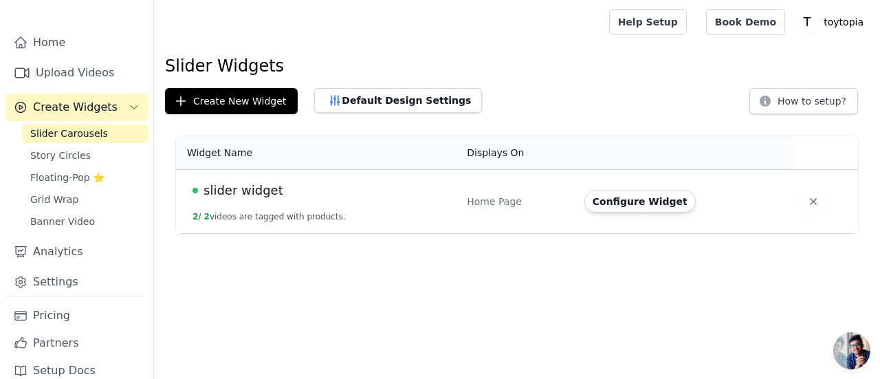
click at [259, 211] on button "2 / 2 videos are tagged with products." at bounding box center [268, 216] width 153 height 11
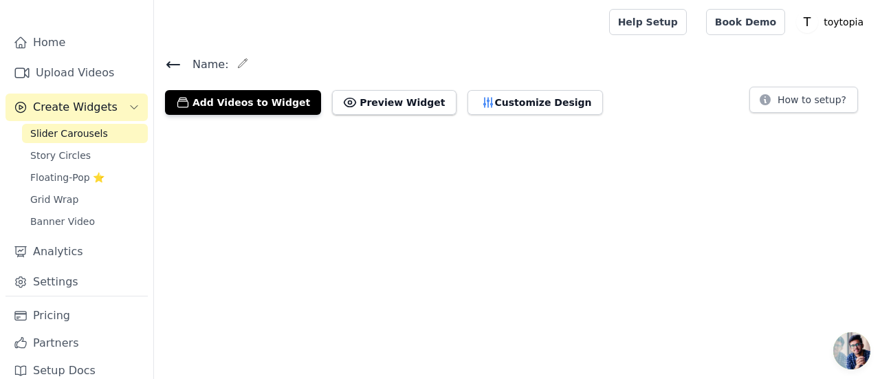
click at [259, 126] on html "Vizup Shoppable Videos Home Upload Videos Create Widgets Slider Carousels Story…" at bounding box center [440, 63] width 880 height 126
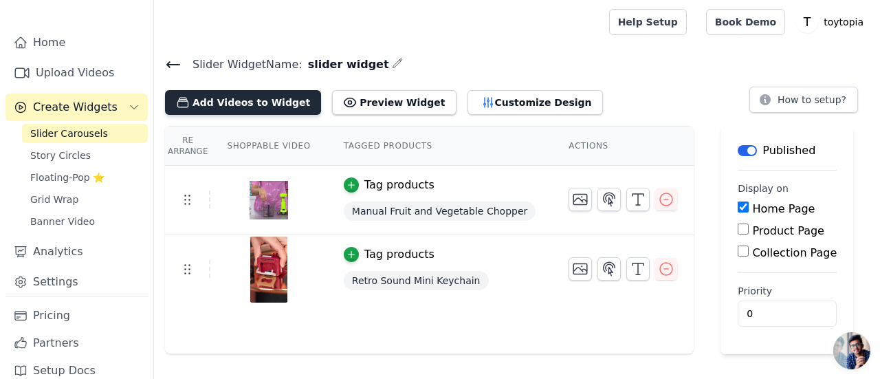
click at [211, 96] on button "Add Videos to Widget" at bounding box center [243, 102] width 156 height 25
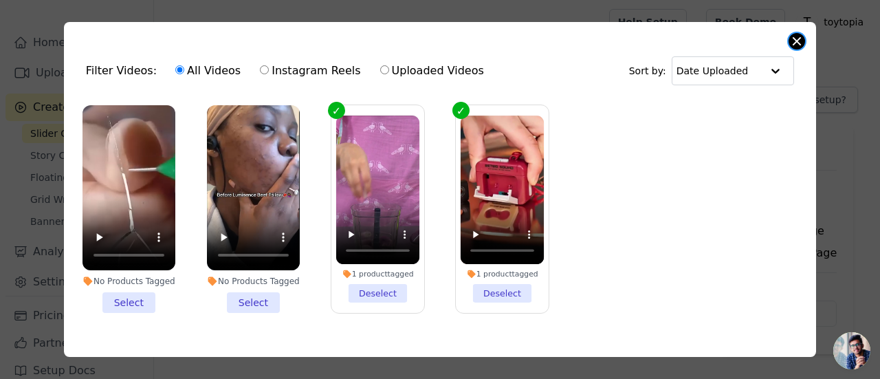
click at [792, 43] on button "Close modal" at bounding box center [796, 41] width 16 height 16
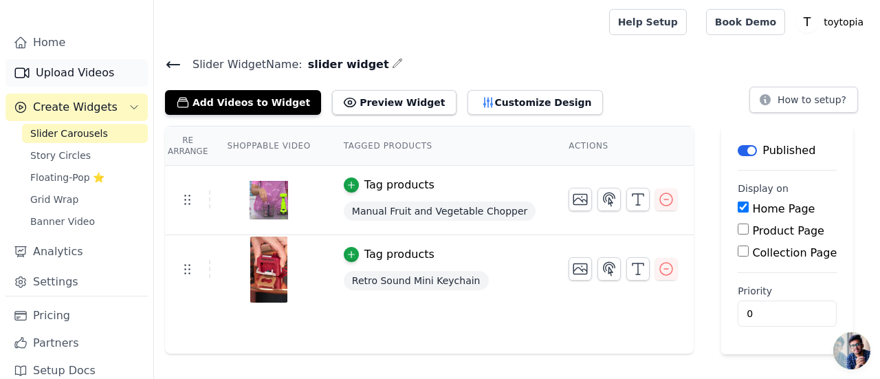
click at [78, 60] on link "Upload Videos" at bounding box center [76, 72] width 142 height 27
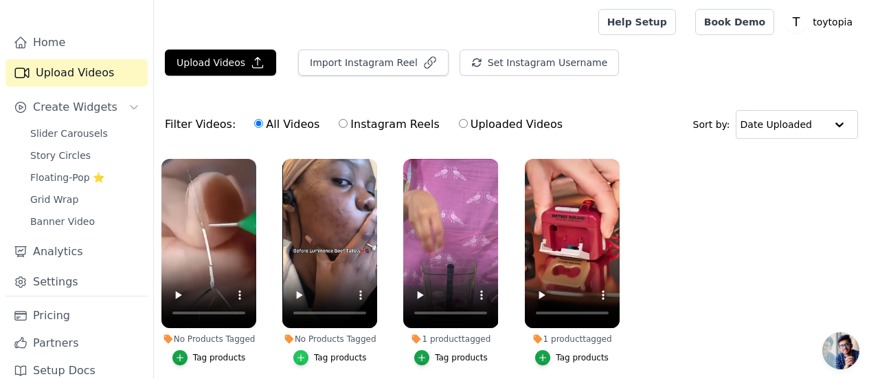
click at [303, 353] on icon "button" at bounding box center [301, 358] width 10 height 10
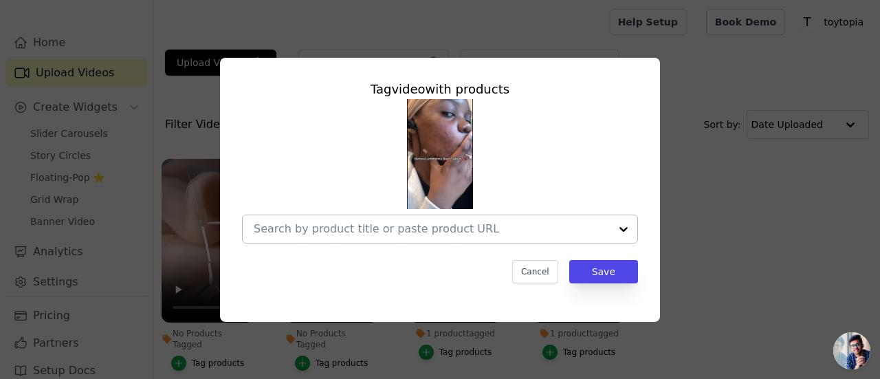
click at [353, 220] on div at bounding box center [432, 228] width 356 height 27
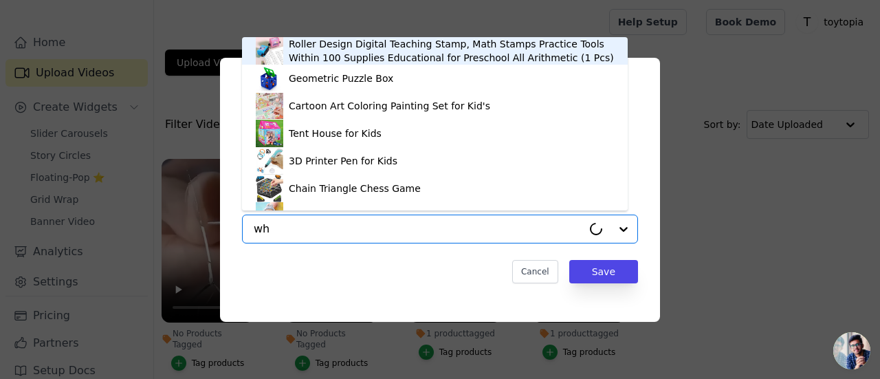
type input "whi"
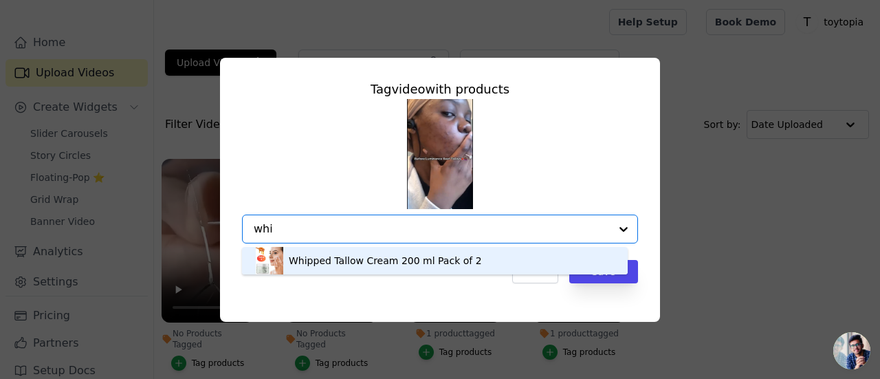
click at [358, 255] on div "Whipped Tallow Cream 200 ml Pack of 2" at bounding box center [385, 261] width 193 height 14
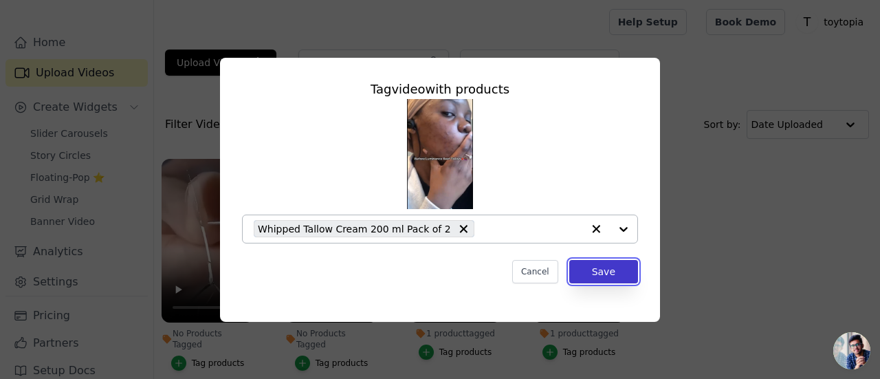
click at [613, 268] on button "Save" at bounding box center [603, 271] width 69 height 23
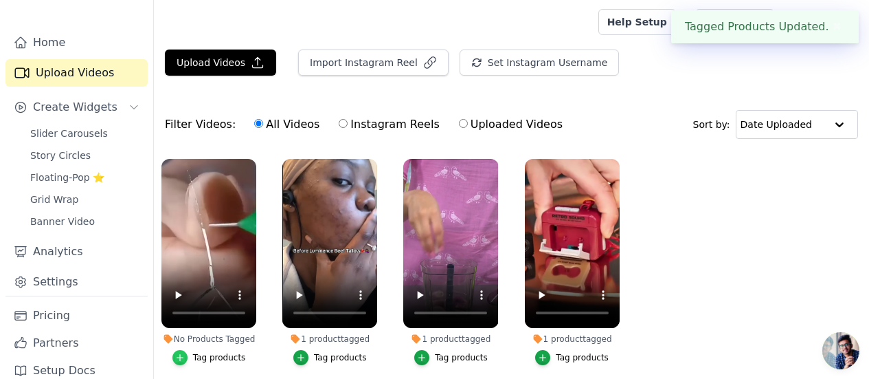
click at [185, 350] on div "button" at bounding box center [179, 357] width 15 height 15
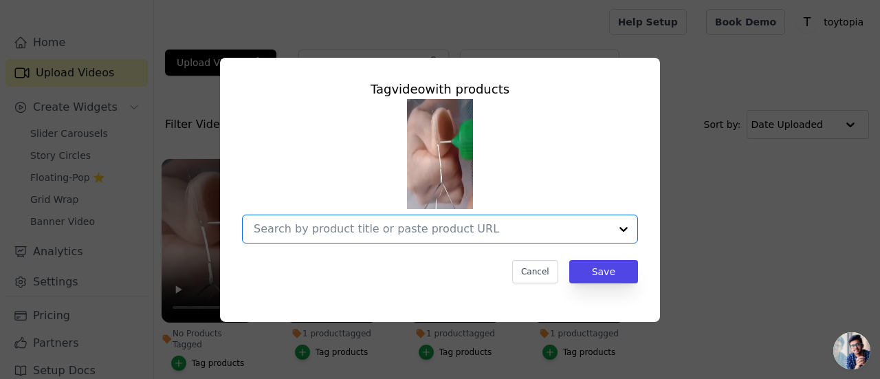
click at [329, 228] on input "No Products Tagged Tag video with products Option undefined, selected. Select i…" at bounding box center [432, 228] width 356 height 13
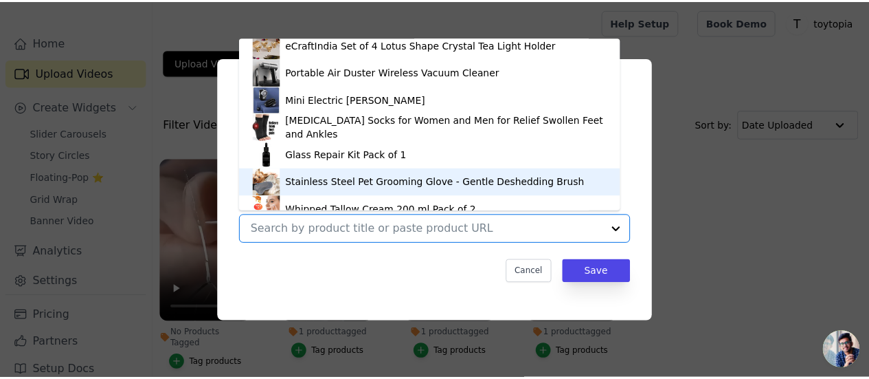
scroll to position [487, 0]
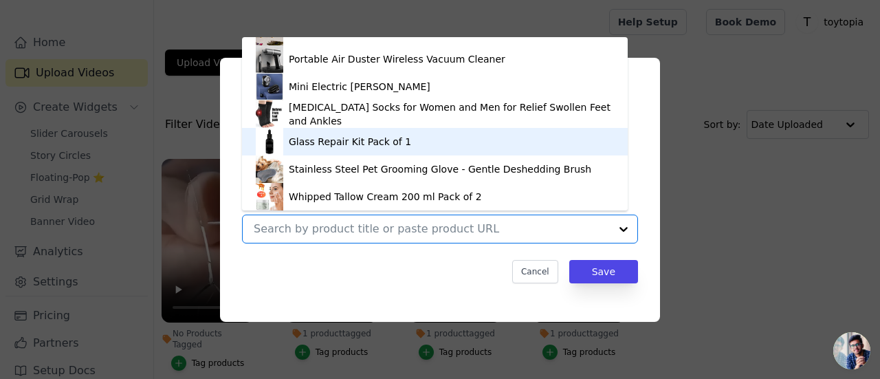
click at [420, 139] on div "Glass Repair Kit Pack of 1" at bounding box center [435, 141] width 358 height 27
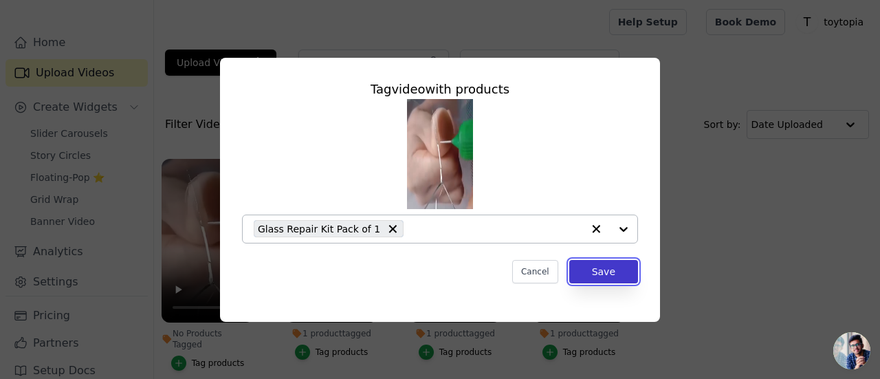
click at [596, 280] on button "Save" at bounding box center [603, 271] width 69 height 23
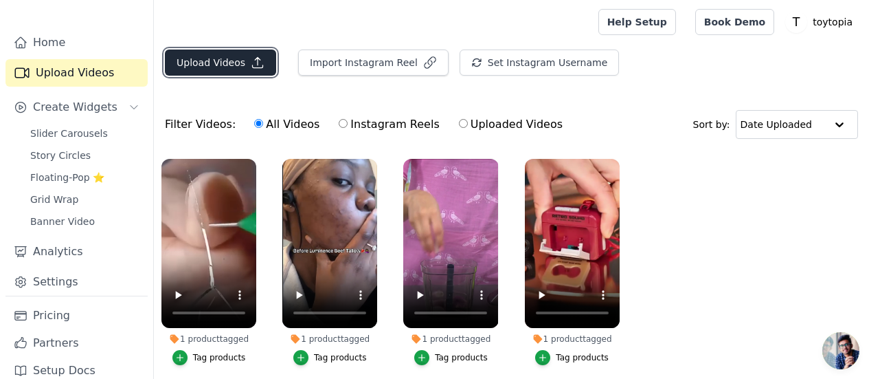
click at [224, 53] on button "Upload Videos" at bounding box center [220, 62] width 111 height 26
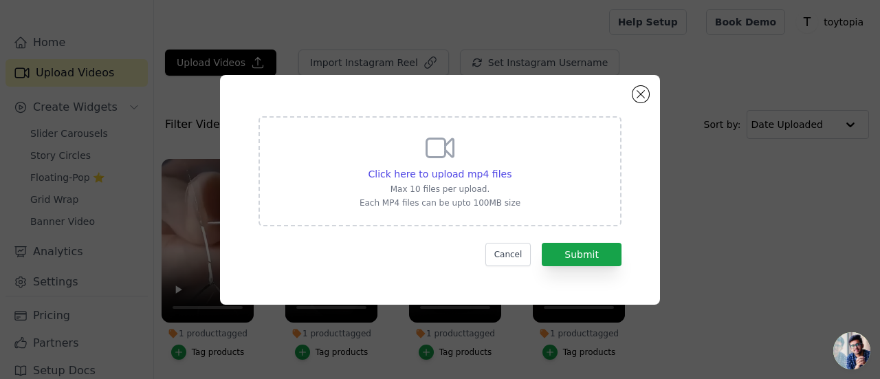
click at [631, 87] on div "Click here to upload mp4 files Max 10 files per upload. Each MP4 files can be u…" at bounding box center [440, 190] width 440 height 230
click at [642, 90] on button "Close modal" at bounding box center [640, 94] width 16 height 16
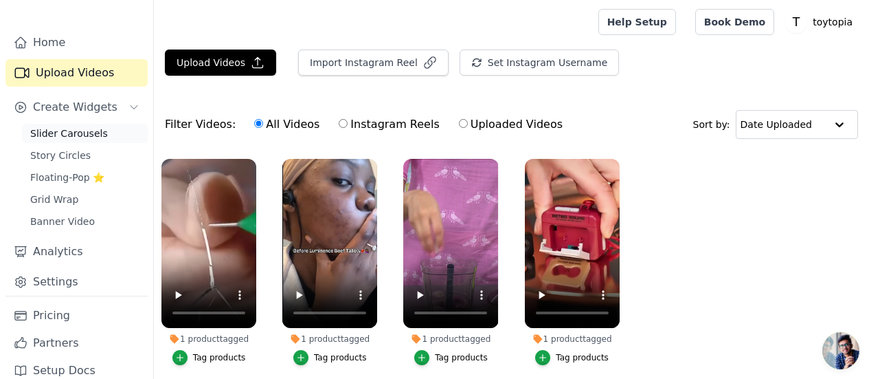
click at [34, 126] on span "Slider Carousels" at bounding box center [69, 133] width 78 height 14
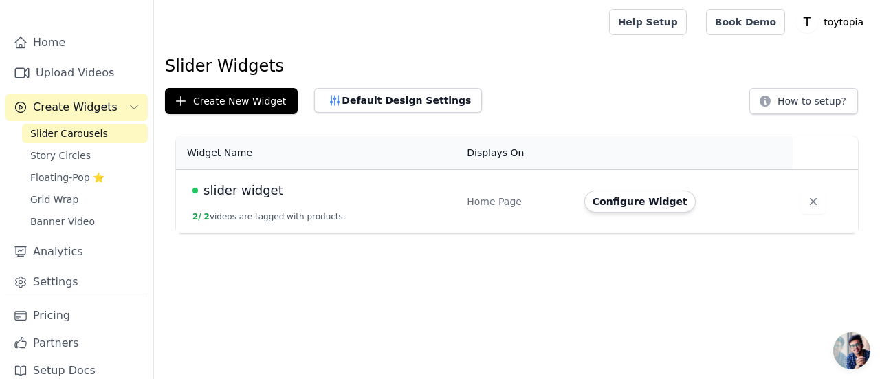
click at [440, 200] on td "slider widget 2 / 2 videos are tagged with products." at bounding box center [317, 202] width 282 height 64
click at [639, 208] on button "Configure Widget" at bounding box center [639, 201] width 111 height 22
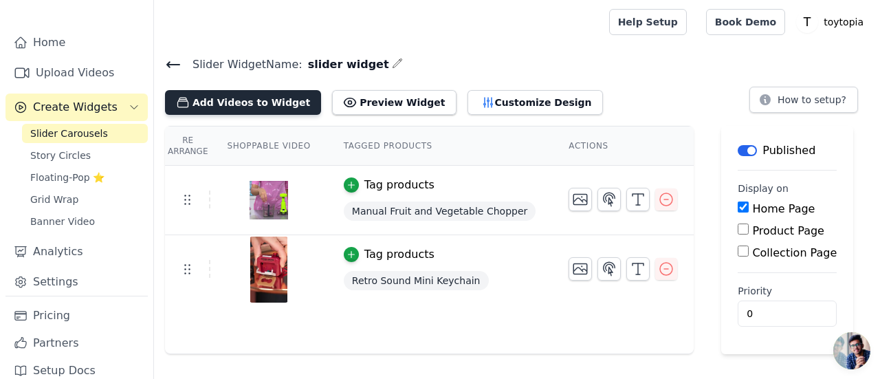
click at [227, 98] on button "Add Videos to Widget" at bounding box center [243, 102] width 156 height 25
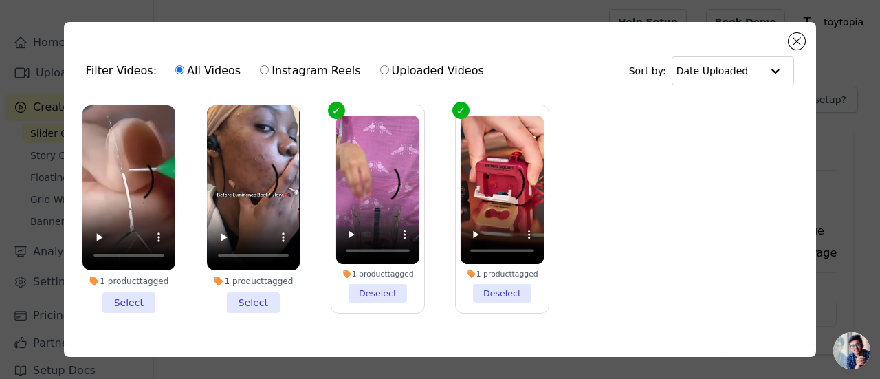
click at [250, 296] on li "1 product tagged Select" at bounding box center [253, 209] width 93 height 208
click at [0, 0] on input "1 product tagged Select" at bounding box center [0, 0] width 0 height 0
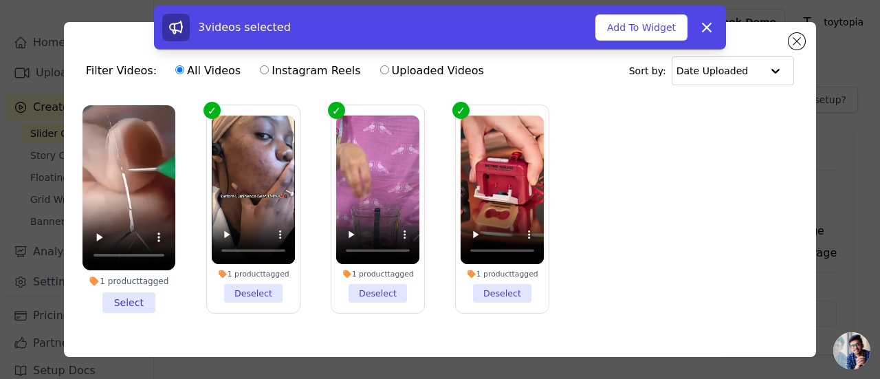
click at [126, 297] on li "1 product tagged Select" at bounding box center [128, 209] width 93 height 208
click at [0, 0] on input "1 product tagged Select" at bounding box center [0, 0] width 0 height 0
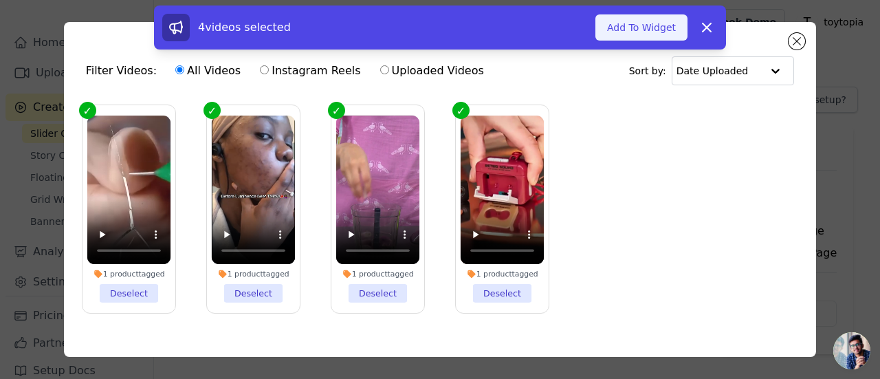
click at [623, 22] on button "Add To Widget" at bounding box center [641, 27] width 92 height 26
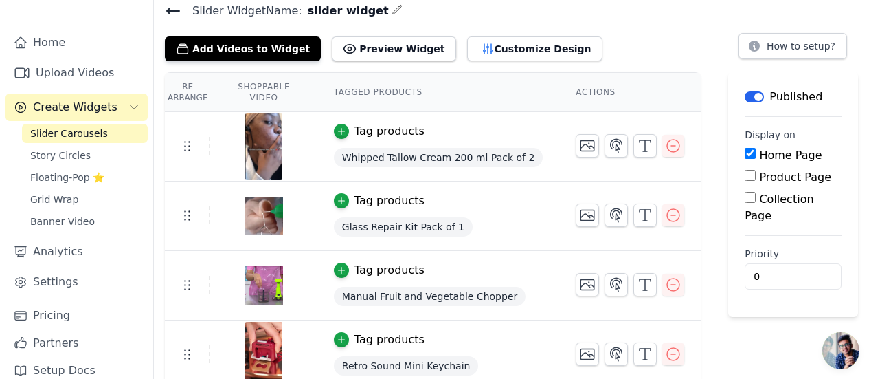
scroll to position [63, 0]
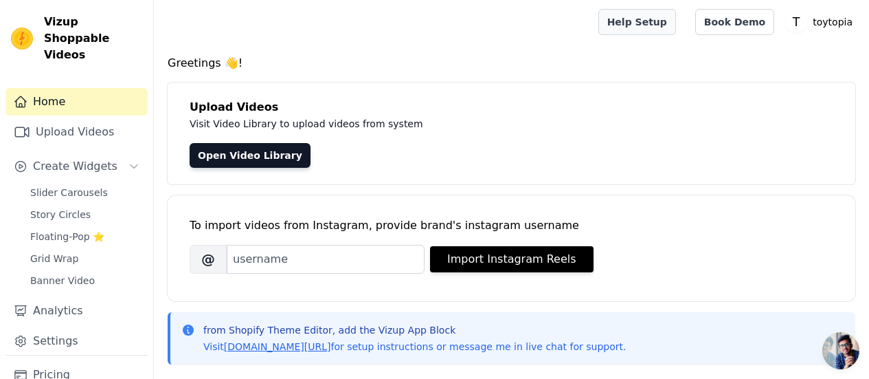
click at [675, 21] on link "Help Setup" at bounding box center [638, 22] width 78 height 26
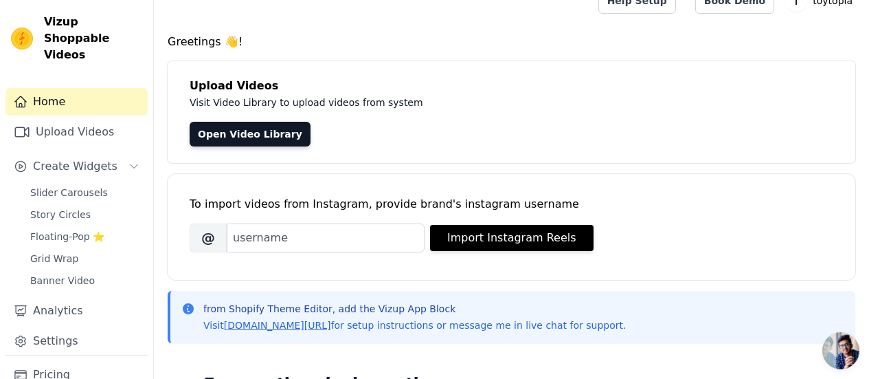
scroll to position [19, 0]
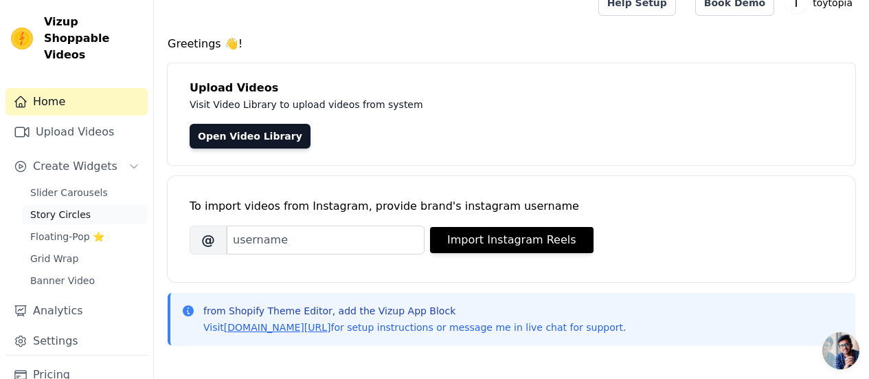
click at [71, 208] on span "Story Circles" at bounding box center [60, 215] width 60 height 14
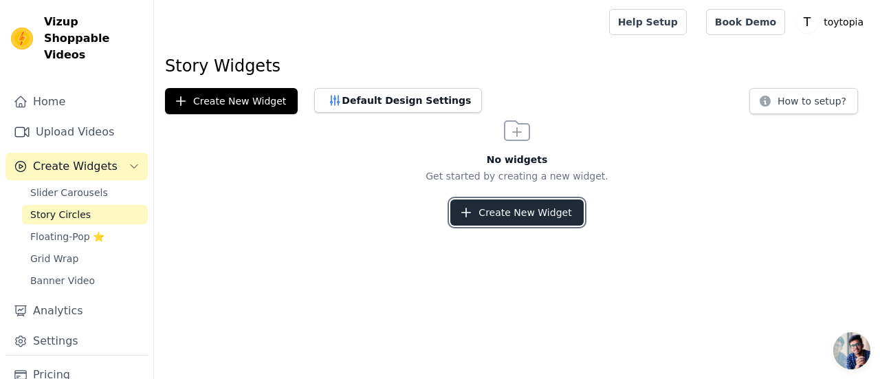
click at [488, 220] on button "Create New Widget" at bounding box center [516, 212] width 133 height 26
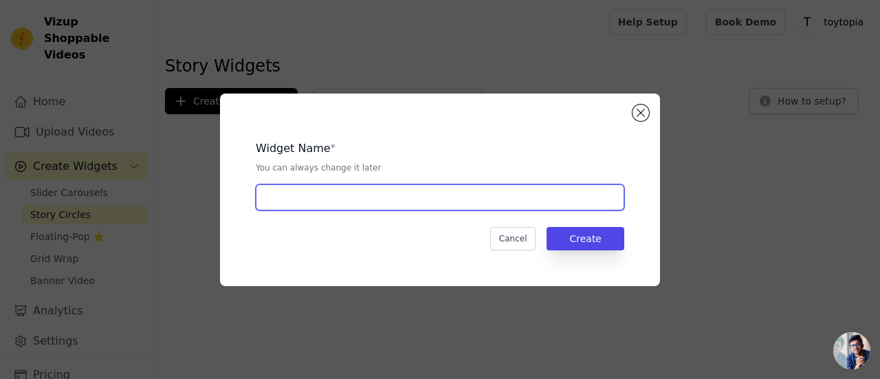
click at [575, 201] on input "text" at bounding box center [440, 197] width 368 height 26
type input "xs"
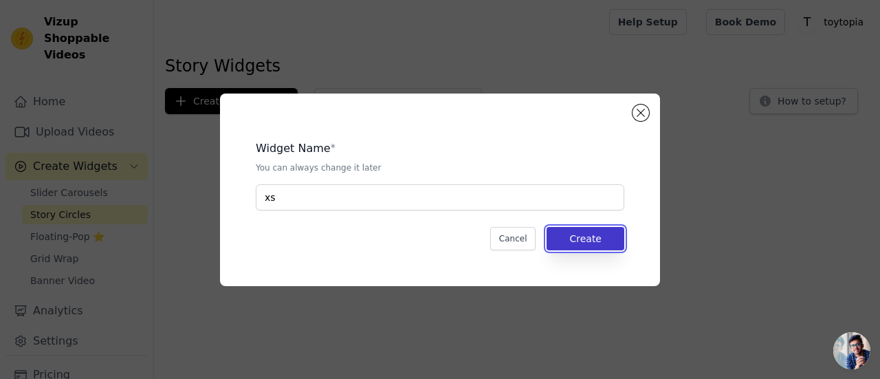
click at [589, 237] on button "Create" at bounding box center [585, 238] width 78 height 23
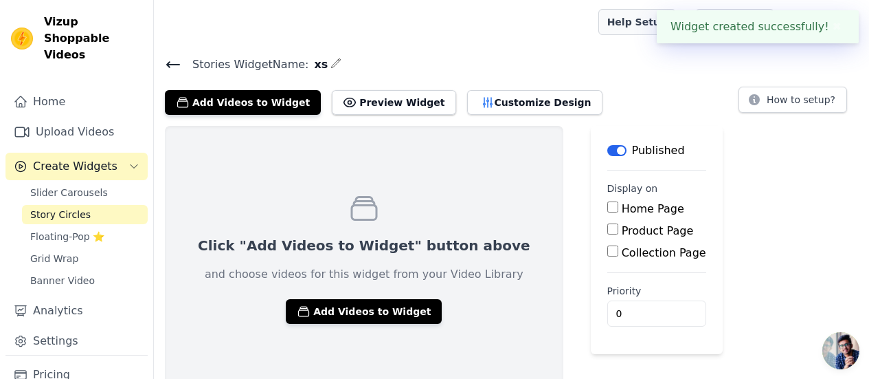
click at [645, 31] on link "Help Setup" at bounding box center [638, 22] width 78 height 26
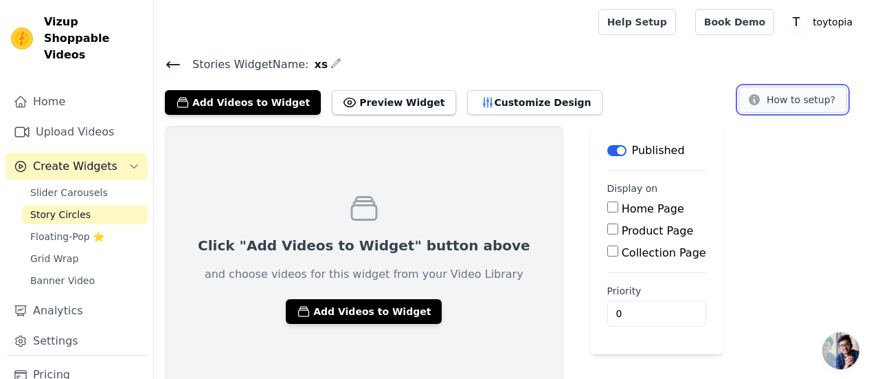
click at [772, 99] on button "How to setup?" at bounding box center [793, 100] width 109 height 26
click at [70, 228] on link "Floating-Pop ⭐" at bounding box center [85, 236] width 126 height 19
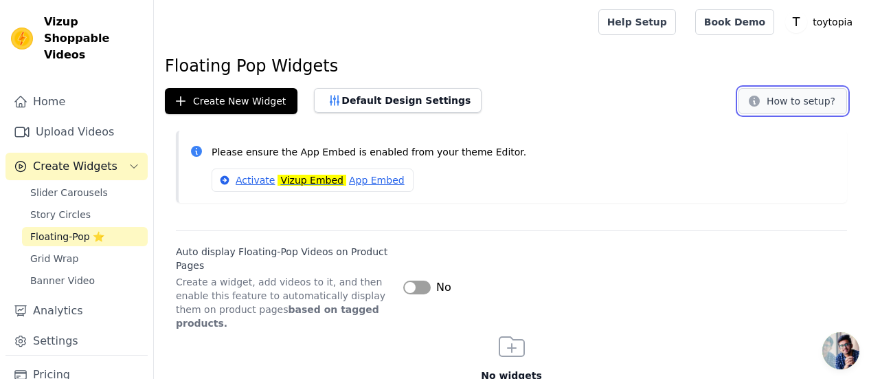
click at [813, 89] on button "How to setup?" at bounding box center [793, 101] width 109 height 26
click at [56, 251] on span "Grid Wrap" at bounding box center [54, 258] width 48 height 14
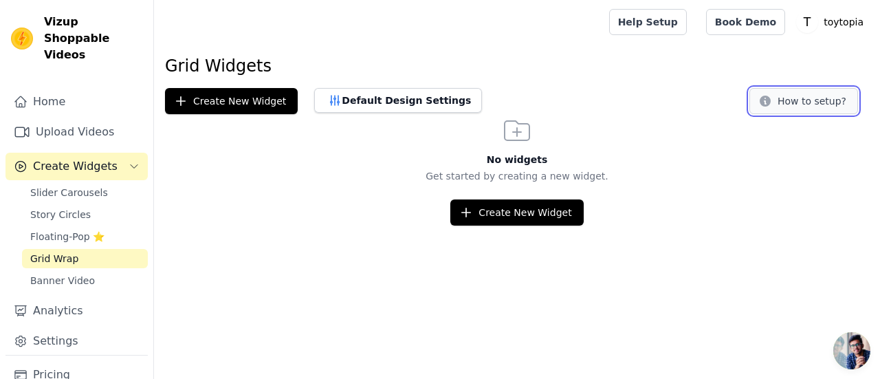
click at [813, 107] on button "How to setup?" at bounding box center [803, 101] width 109 height 26
click at [91, 271] on link "Banner Video" at bounding box center [85, 280] width 126 height 19
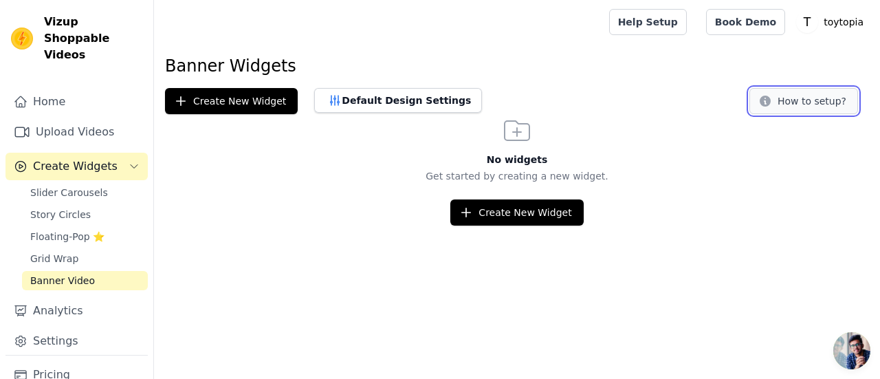
click at [816, 101] on button "How to setup?" at bounding box center [803, 101] width 109 height 26
click at [805, 96] on button "How to setup?" at bounding box center [803, 101] width 109 height 26
click at [77, 208] on span "Story Circles" at bounding box center [60, 215] width 60 height 14
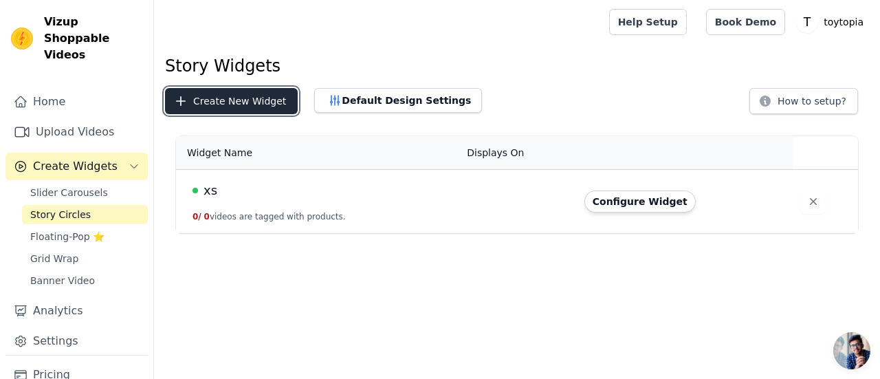
click at [239, 93] on button "Create New Widget" at bounding box center [231, 101] width 133 height 26
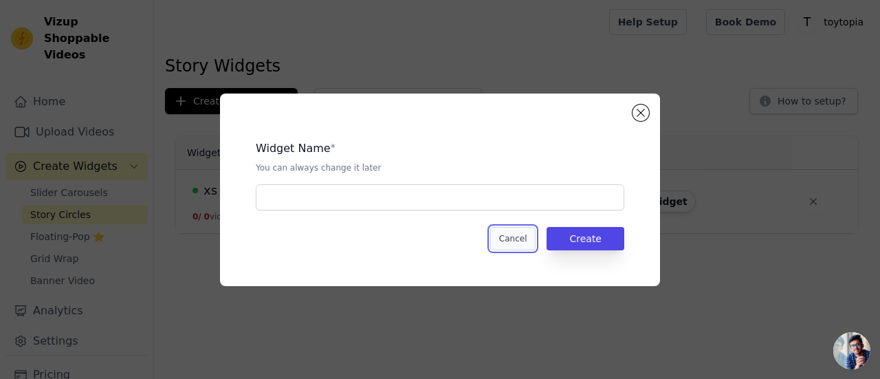
click at [517, 239] on button "Cancel" at bounding box center [513, 238] width 46 height 23
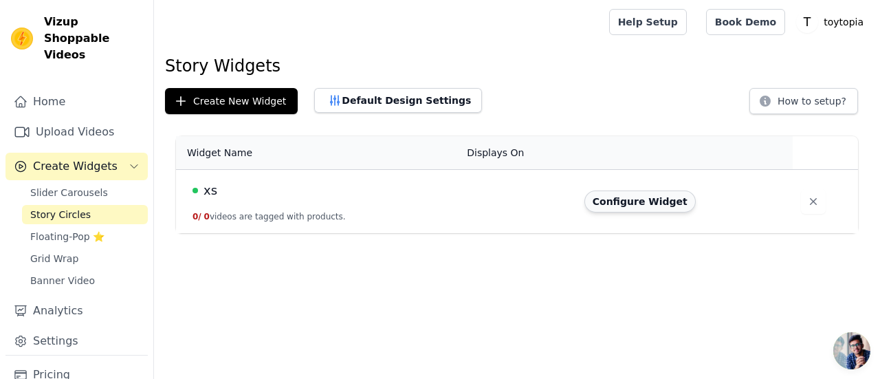
click at [615, 199] on button "Configure Widget" at bounding box center [639, 201] width 111 height 22
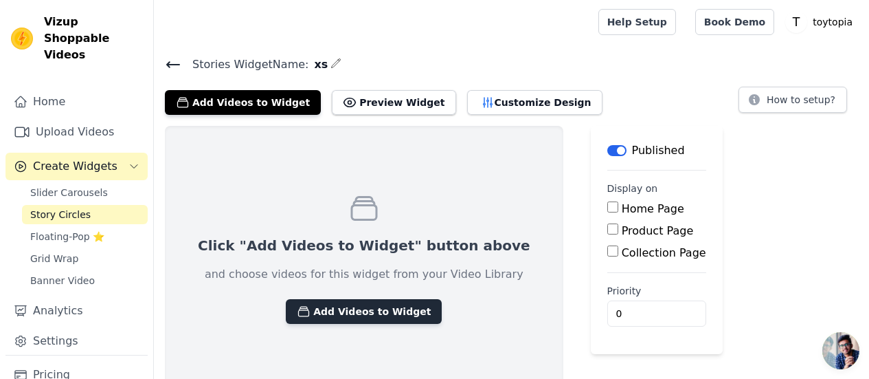
click at [309, 306] on button "Add Videos to Widget" at bounding box center [364, 311] width 156 height 25
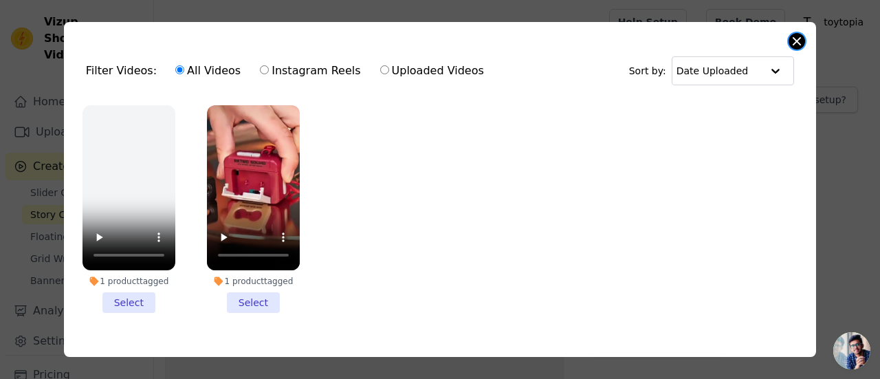
click at [800, 38] on button "Close modal" at bounding box center [796, 41] width 16 height 16
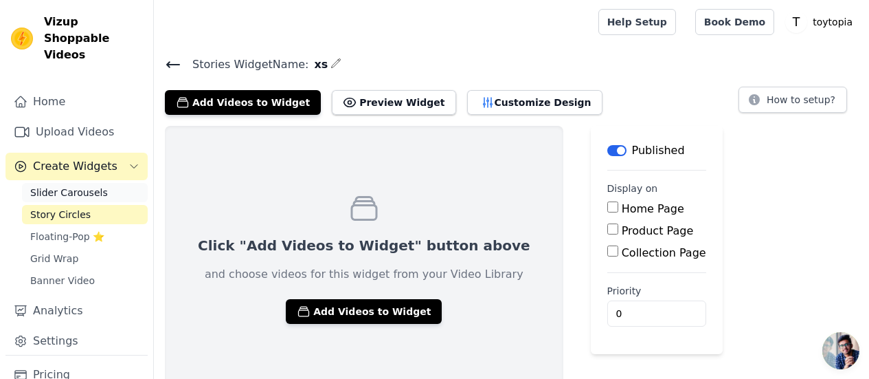
click at [32, 186] on span "Slider Carousels" at bounding box center [69, 193] width 78 height 14
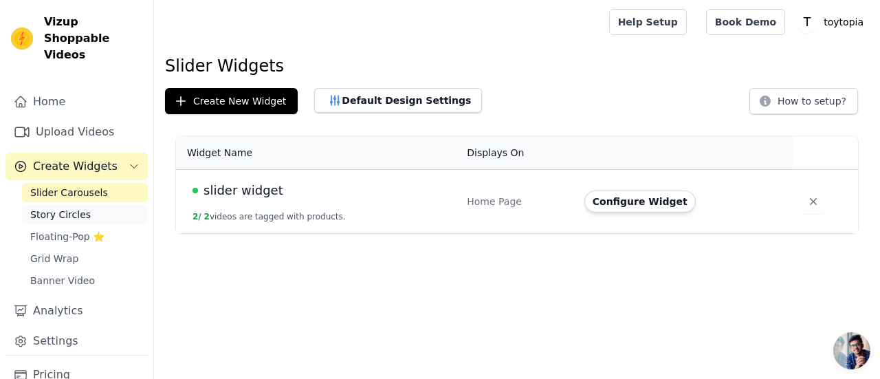
click at [32, 208] on span "Story Circles" at bounding box center [60, 215] width 60 height 14
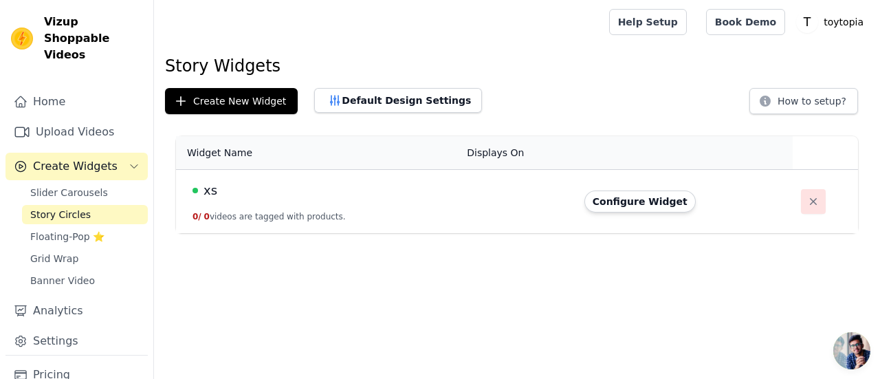
click at [806, 201] on icon "button" at bounding box center [813, 201] width 14 height 14
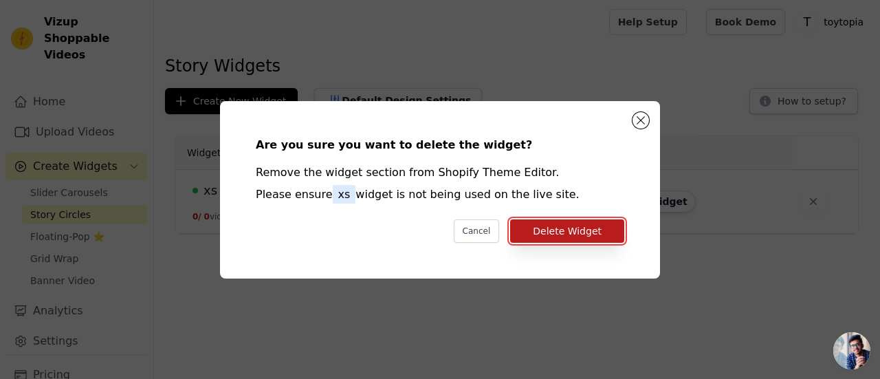
click at [551, 233] on button "Delete Widget" at bounding box center [567, 230] width 114 height 23
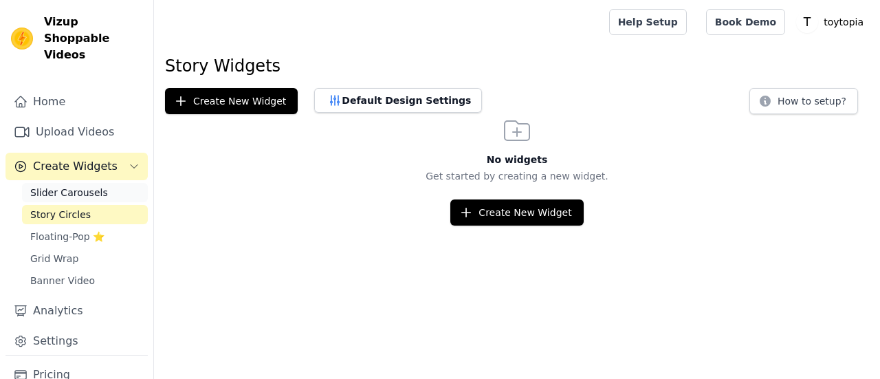
click at [87, 186] on span "Slider Carousels" at bounding box center [69, 193] width 78 height 14
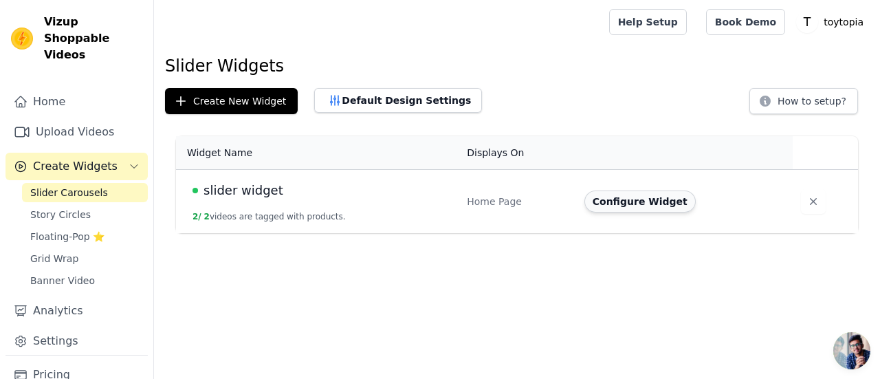
click at [610, 199] on button "Configure Widget" at bounding box center [639, 201] width 111 height 22
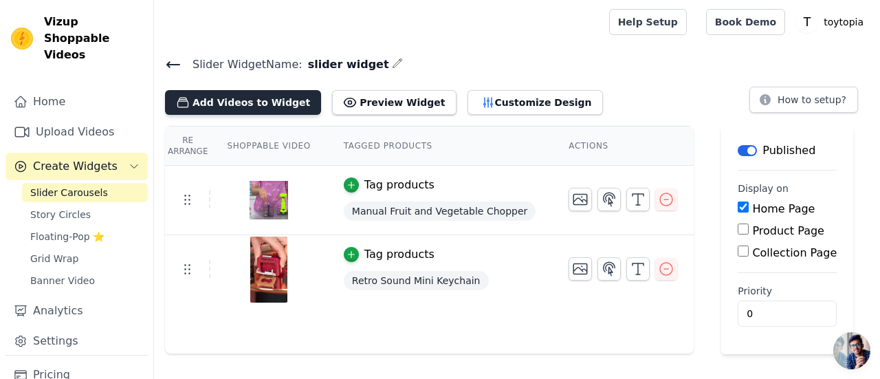
click at [192, 102] on button "Add Videos to Widget" at bounding box center [243, 102] width 156 height 25
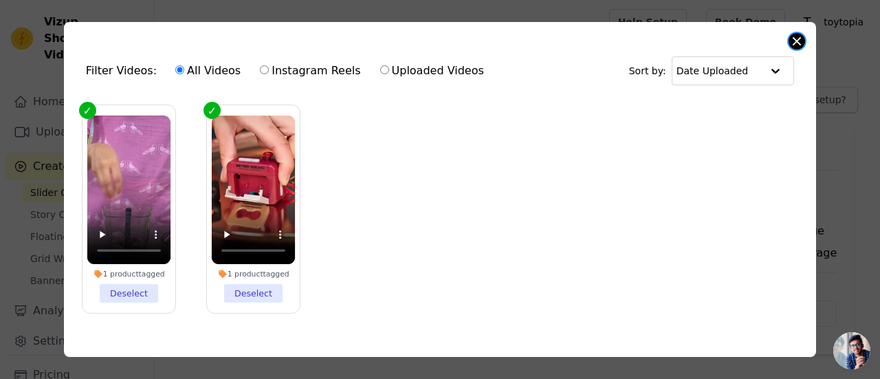
click at [792, 45] on button "Close modal" at bounding box center [796, 41] width 16 height 16
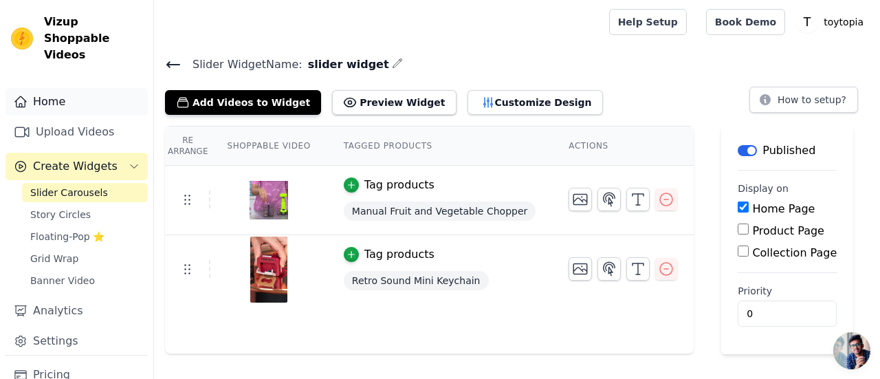
click at [57, 88] on link "Home" at bounding box center [76, 101] width 142 height 27
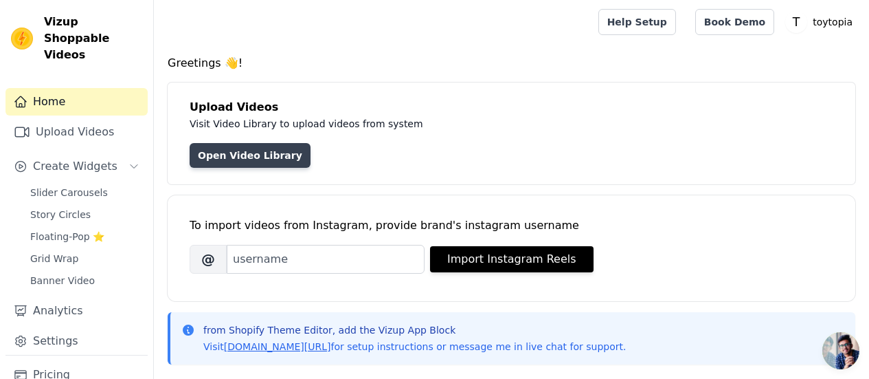
click at [216, 154] on link "Open Video Library" at bounding box center [250, 155] width 121 height 25
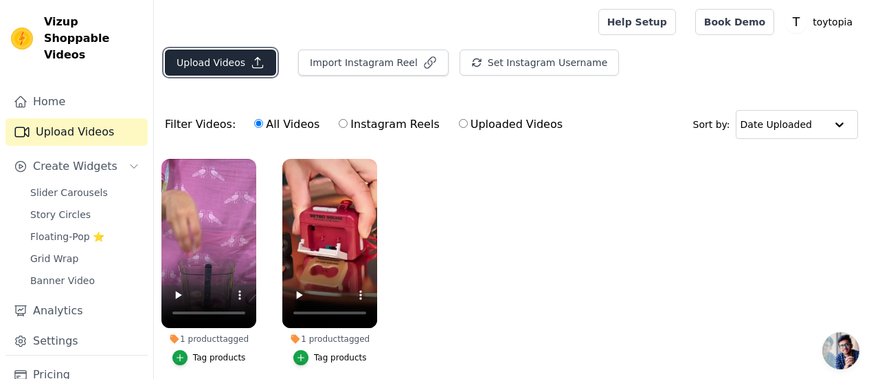
click at [201, 58] on button "Upload Videos" at bounding box center [220, 62] width 111 height 26
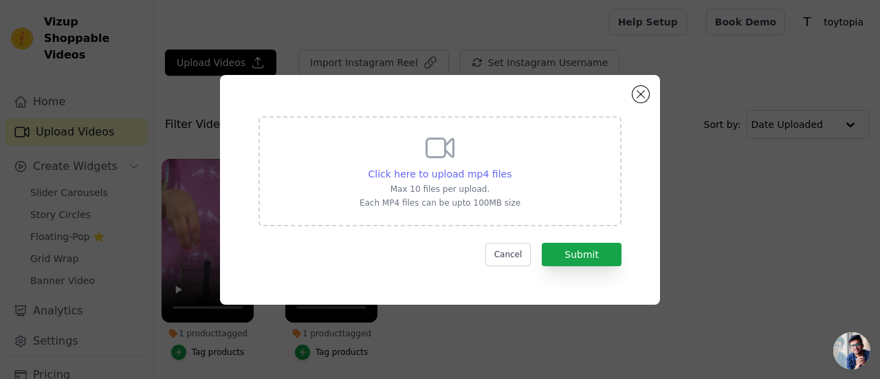
click at [443, 175] on span "Click here to upload mp4 files" at bounding box center [440, 173] width 144 height 11
click at [511, 167] on input "Click here to upload mp4 files Max 10 files per upload. Each MP4 files can be u…" at bounding box center [511, 166] width 1 height 1
type input "C:\fakepath\f8d12e789300260c104e1ad87dd73258.mp4"
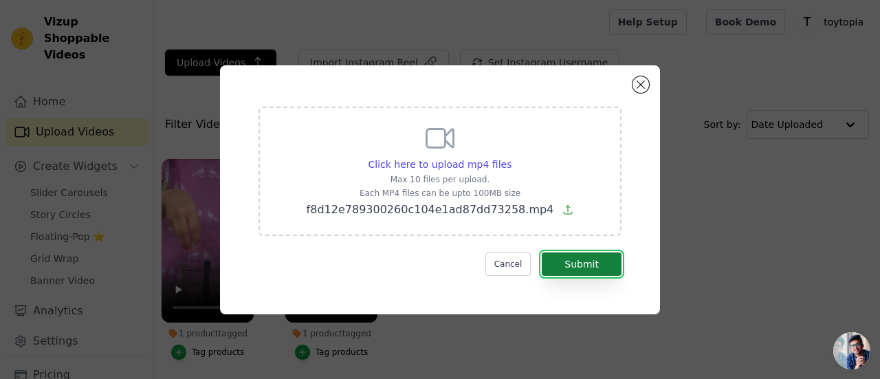
click at [586, 262] on button "Submit" at bounding box center [581, 263] width 80 height 23
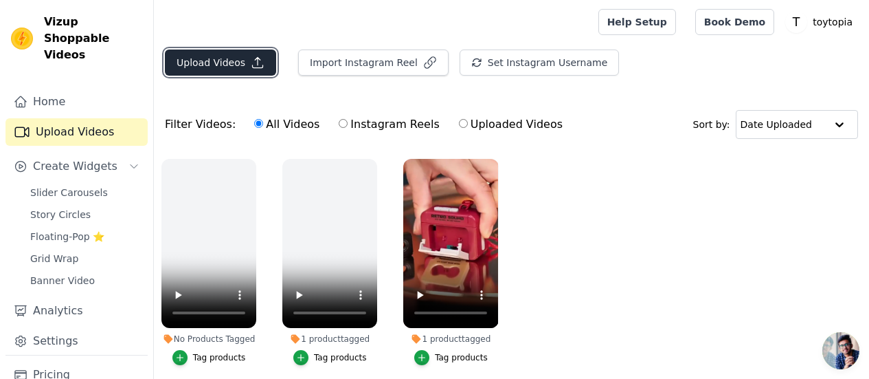
click at [217, 56] on button "Upload Videos" at bounding box center [220, 62] width 111 height 26
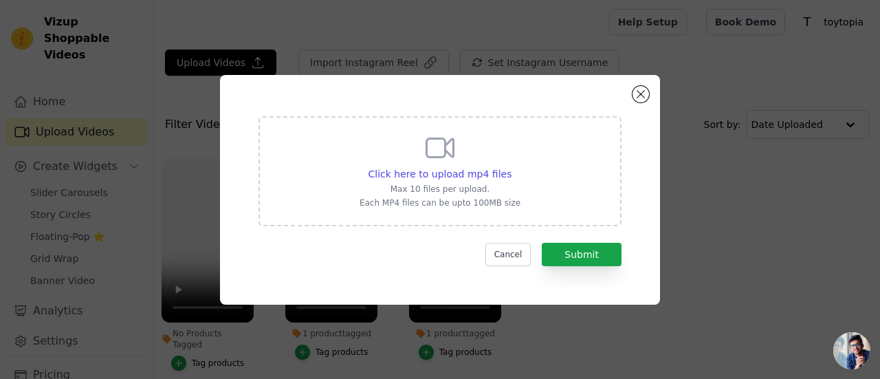
click at [458, 159] on div "Click here to upload mp4 files Max 10 files per upload. Each MP4 files can be u…" at bounding box center [439, 169] width 161 height 77
click at [511, 166] on input "Click here to upload mp4 files Max 10 files per upload. Each MP4 files can be u…" at bounding box center [511, 166] width 1 height 1
type input "C:\fakepath\323657b39558445adc4edc8d447e6c17.mp4"
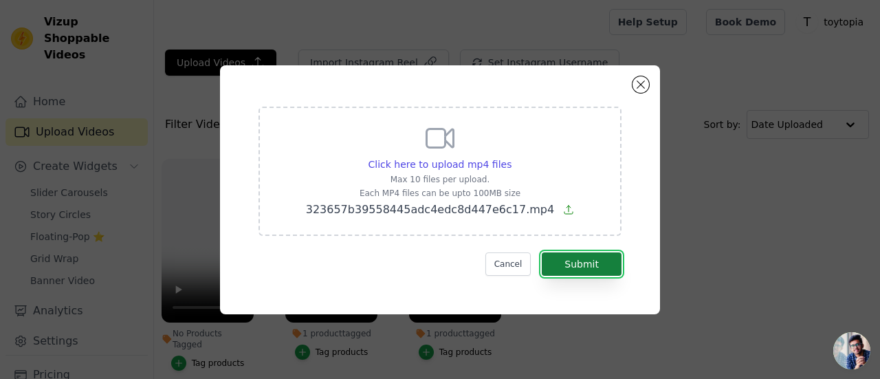
click at [573, 274] on button "Submit" at bounding box center [581, 263] width 80 height 23
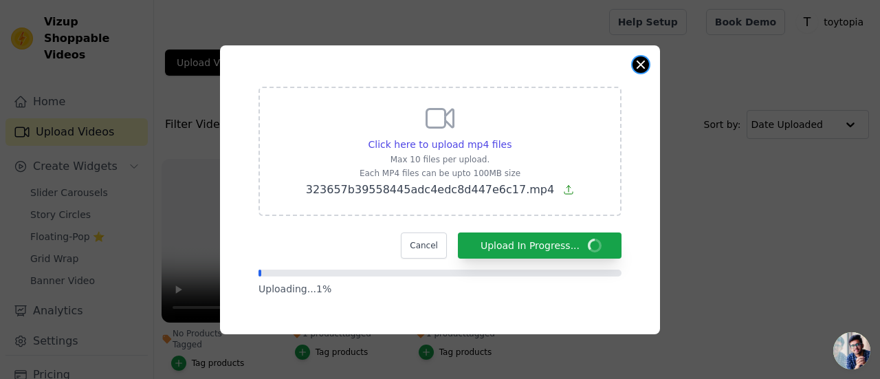
click at [632, 62] on div "Click here to upload mp4 files Max 10 files per upload. Each MP4 files can be u…" at bounding box center [440, 189] width 440 height 289
click at [647, 63] on button "Close modal" at bounding box center [640, 64] width 16 height 16
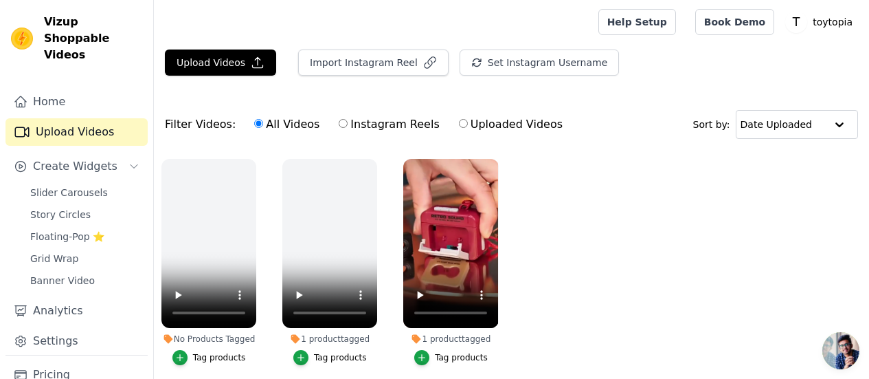
click at [229, 47] on main "Upload Videos Import Instagram Reel Set Instagram Username Import Latest IG Ree…" at bounding box center [511, 238] width 715 height 389
click at [227, 52] on button "Upload Videos" at bounding box center [220, 62] width 111 height 26
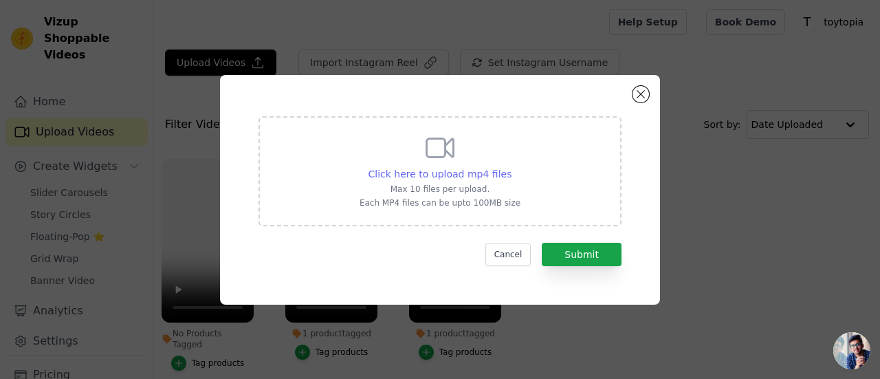
click at [470, 173] on span "Click here to upload mp4 files" at bounding box center [440, 173] width 144 height 11
click at [511, 167] on input "Click here to upload mp4 files Max 10 files per upload. Each MP4 files can be u…" at bounding box center [511, 166] width 1 height 1
type input "C:\fakepath\88df53df608832ec02c87b2c351ab5ac.mp4"
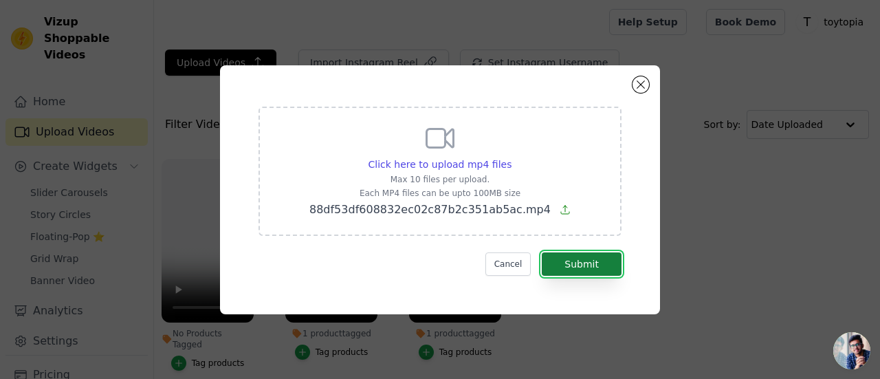
click at [570, 266] on button "Submit" at bounding box center [581, 263] width 80 height 23
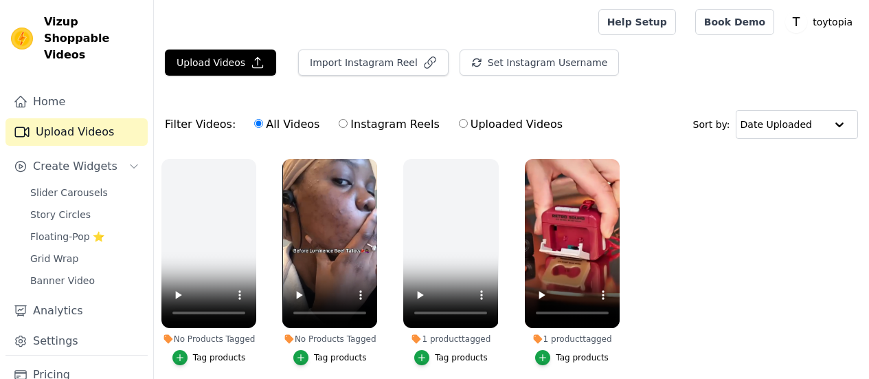
click at [314, 350] on button "Tag products" at bounding box center [330, 357] width 74 height 15
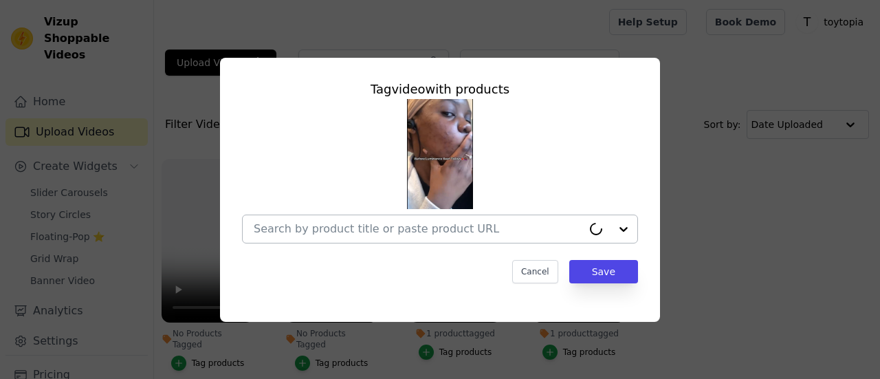
click at [483, 216] on div at bounding box center [418, 228] width 328 height 27
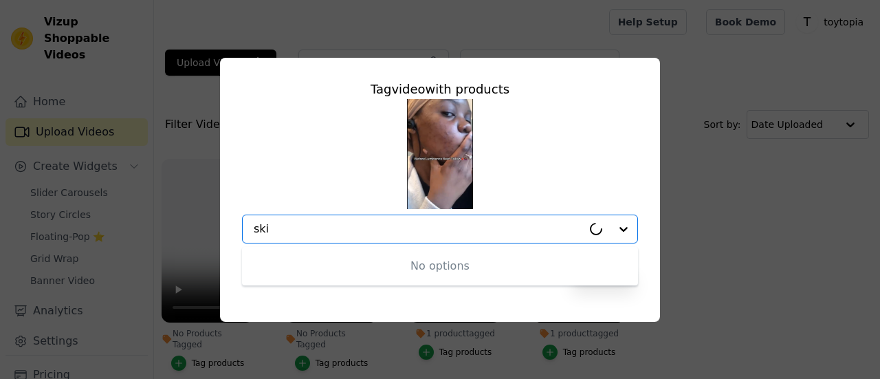
type input "ski"
click at [481, 227] on input "No Products Tagged Tag video with products No options Option undefined, selecte…" at bounding box center [432, 228] width 356 height 13
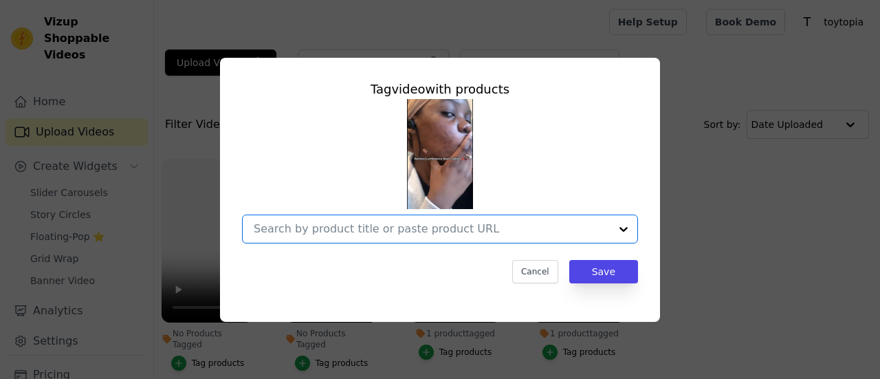
click at [481, 227] on input "No Products Tagged Tag video with products Option undefined, selected. Cancel S…" at bounding box center [432, 228] width 356 height 13
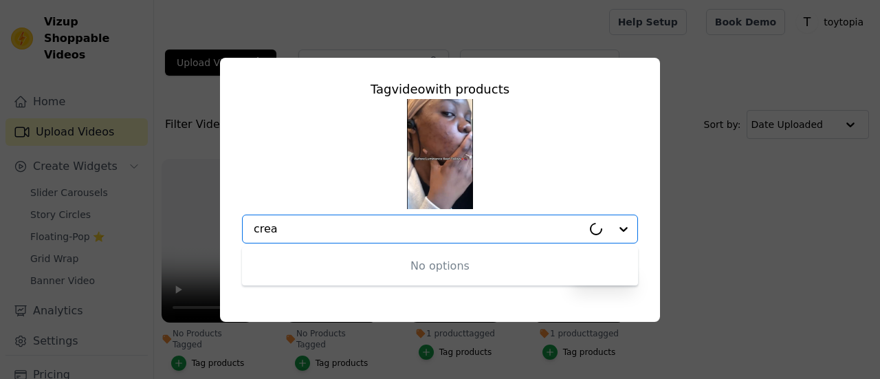
type input "crea"
click at [547, 215] on div at bounding box center [432, 228] width 356 height 27
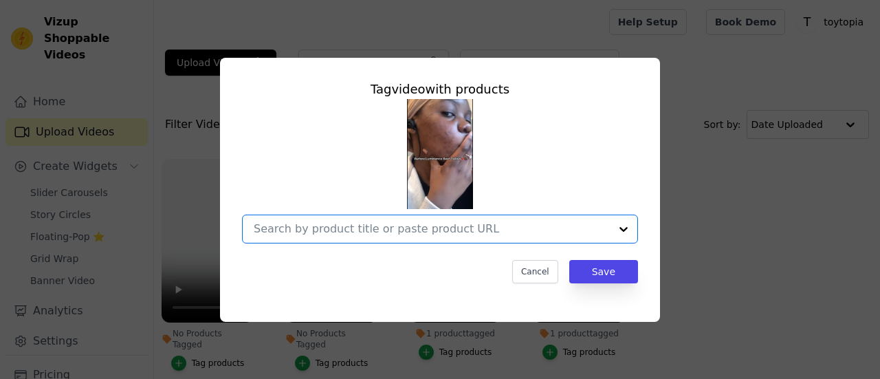
click at [529, 219] on div at bounding box center [432, 228] width 356 height 27
click at [623, 227] on div at bounding box center [623, 228] width 27 height 27
click at [538, 263] on button "Cancel" at bounding box center [535, 271] width 46 height 23
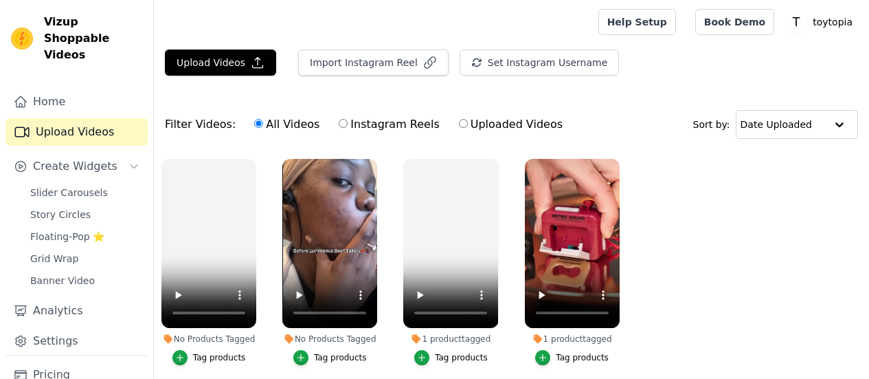
click at [311, 350] on button "Tag products" at bounding box center [330, 357] width 74 height 15
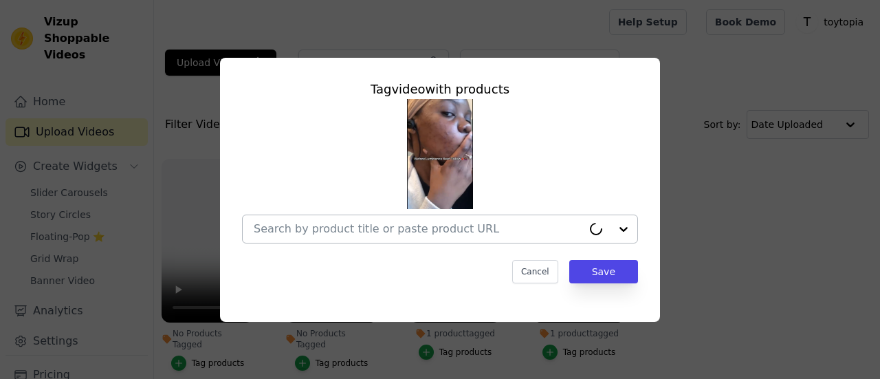
click at [621, 230] on div at bounding box center [609, 228] width 55 height 27
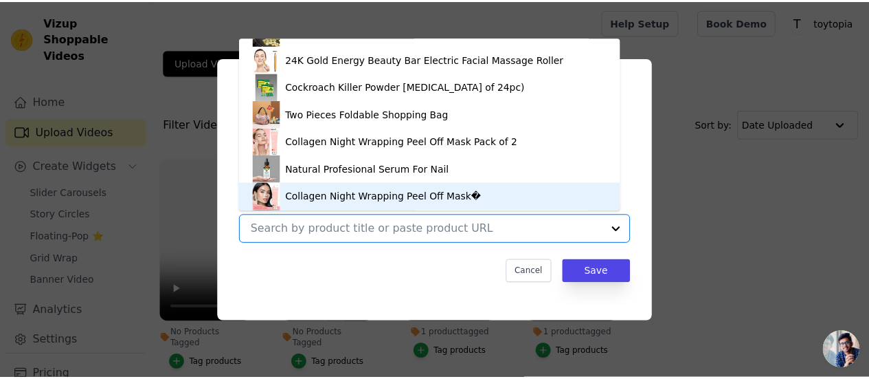
scroll to position [789, 0]
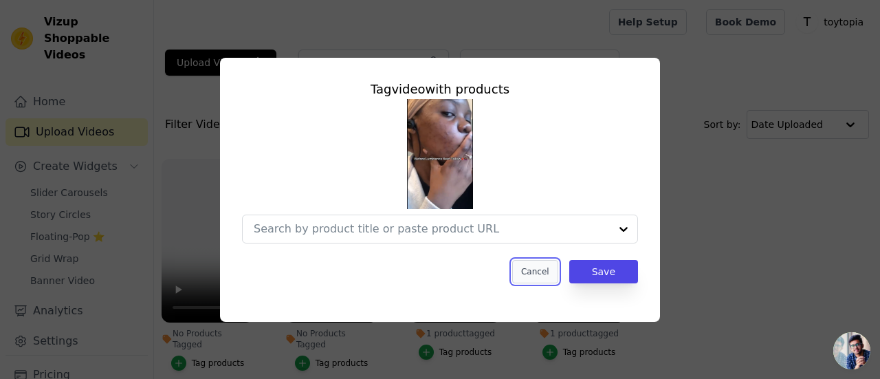
click at [538, 264] on button "Cancel" at bounding box center [535, 271] width 46 height 23
